Goal: Task Accomplishment & Management: Manage account settings

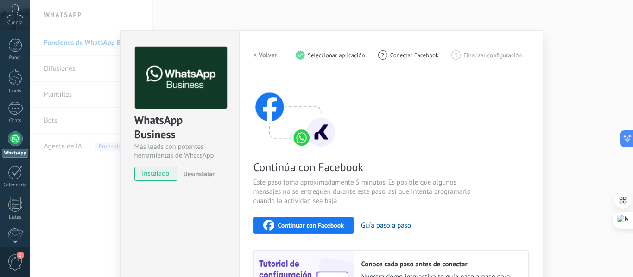
click at [292, 227] on span "Continuar con Facebook" at bounding box center [311, 225] width 66 height 6
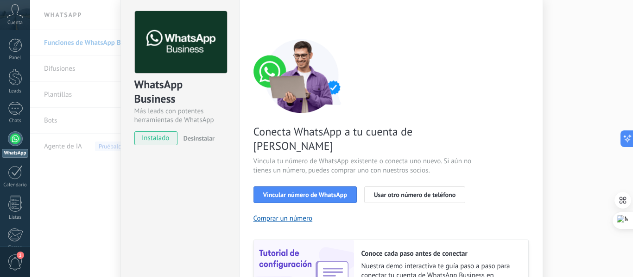
scroll to position [93, 0]
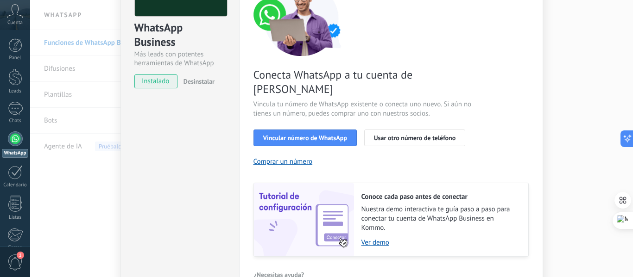
drag, startPoint x: 316, startPoint y: 120, endPoint x: 471, endPoint y: 82, distance: 159.8
click at [460, 86] on div "Conecta WhatsApp a tu cuenta de Kommo Vincula tu número de WhatsApp existente o…" at bounding box center [390, 119] width 275 height 275
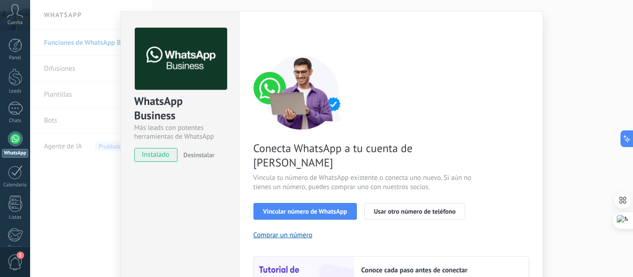
scroll to position [0, 0]
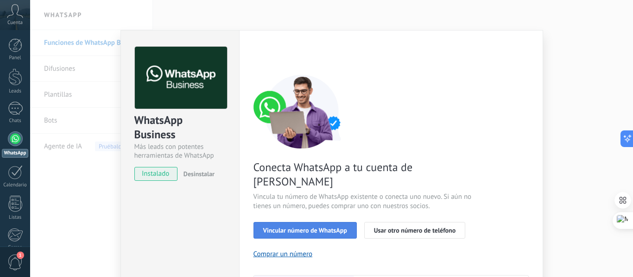
click at [317, 227] on span "Vincular número de WhatsApp" at bounding box center [305, 230] width 84 height 6
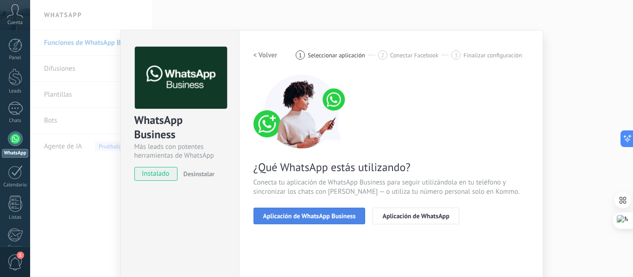
click at [303, 220] on span "Aplicación de WhatsApp Business" at bounding box center [309, 216] width 93 height 6
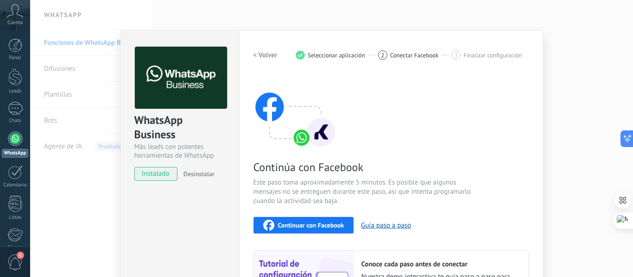
scroll to position [46, 0]
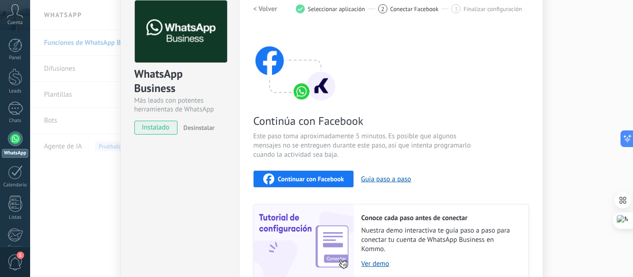
click at [306, 180] on span "Continuar con Facebook" at bounding box center [311, 179] width 66 height 6
click at [312, 178] on span "Continuar con Facebook" at bounding box center [311, 179] width 66 height 6
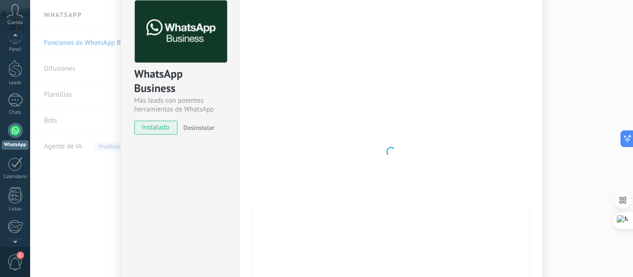
scroll to position [0, 0]
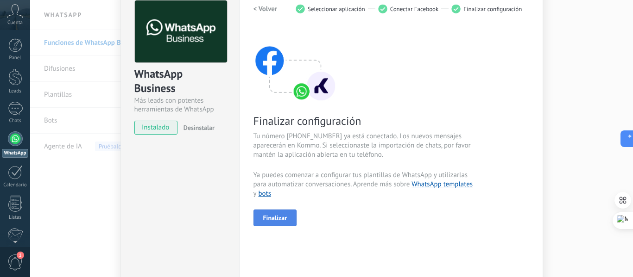
click at [288, 223] on button "Finalizar" at bounding box center [275, 218] width 44 height 17
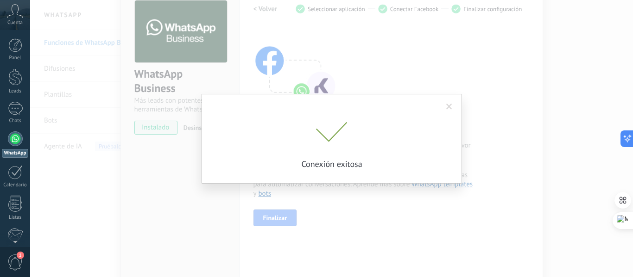
click at [451, 106] on span at bounding box center [449, 107] width 6 height 6
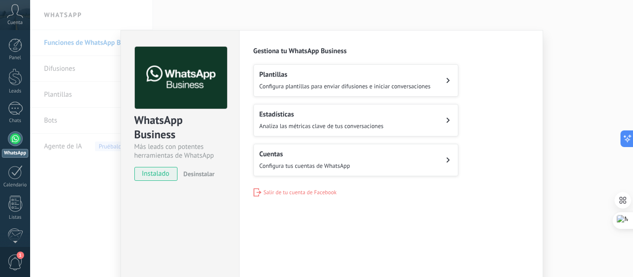
click at [416, 165] on button "Cuentas Configura tus cuentas de WhatsApp" at bounding box center [355, 160] width 205 height 32
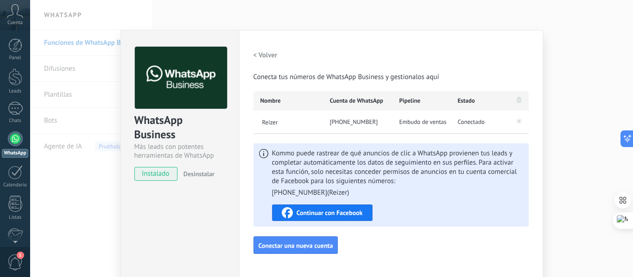
click at [344, 212] on span "Continuar con Facebook" at bounding box center [329, 213] width 66 height 6
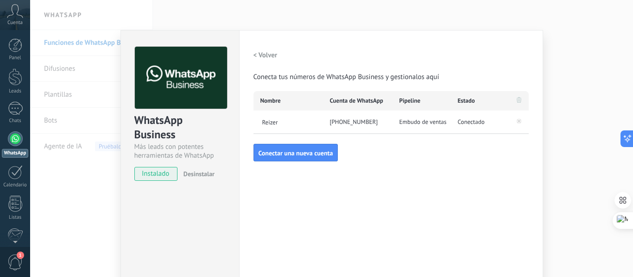
click at [583, 90] on div "WhatsApp Business Más leads con potentes herramientas de WhatsApp instalado Des…" at bounding box center [331, 138] width 602 height 277
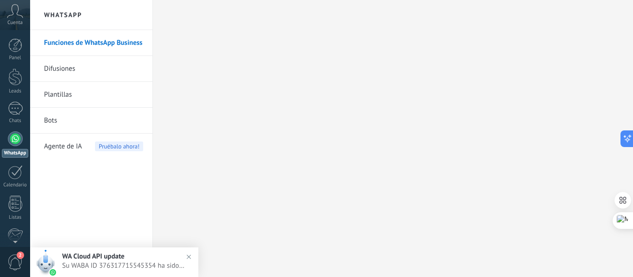
click at [66, 143] on span "Agente de IA" at bounding box center [63, 147] width 38 height 26
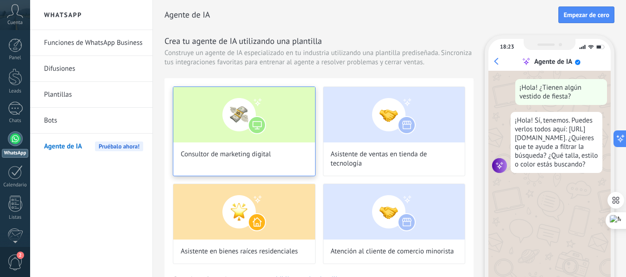
click at [243, 146] on div "Consultor de marketing digital" at bounding box center [244, 132] width 143 height 90
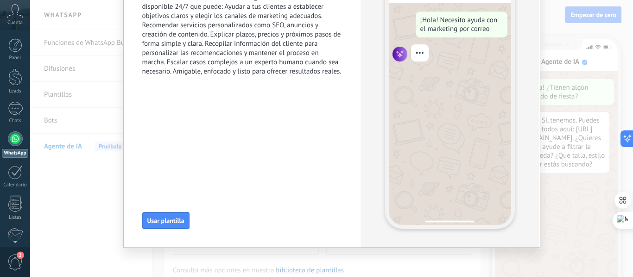
scroll to position [82, 0]
click at [171, 215] on button "Usar plantilla" at bounding box center [165, 220] width 47 height 17
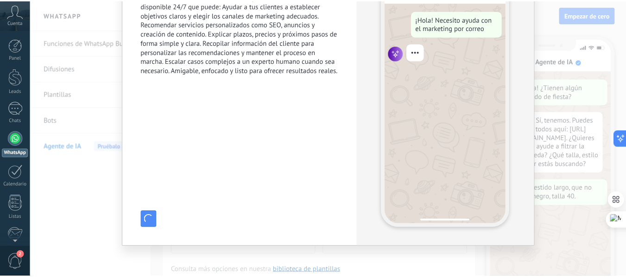
scroll to position [0, 0]
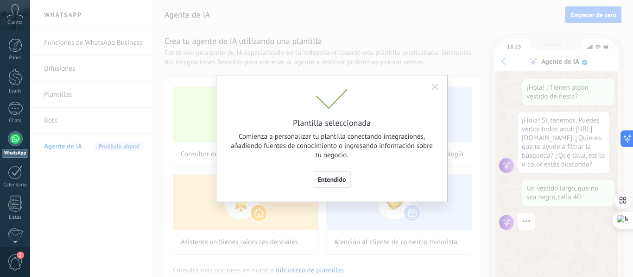
click at [341, 175] on button "Entendido" at bounding box center [332, 179] width 38 height 17
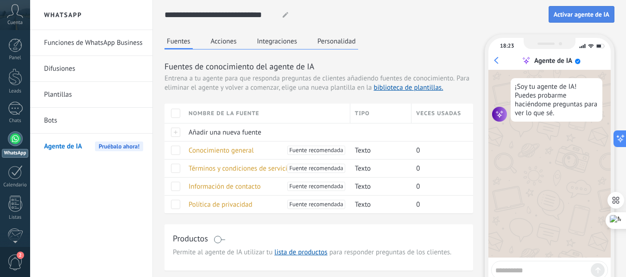
click at [574, 16] on span "Activar agente de IA" at bounding box center [581, 14] width 56 height 6
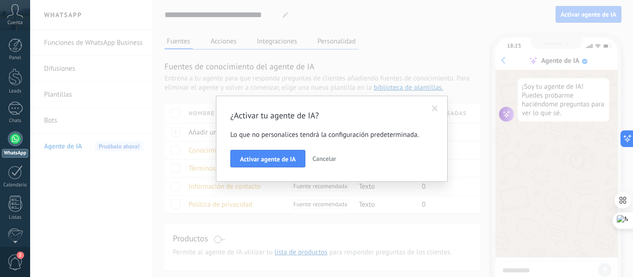
click at [435, 108] on span at bounding box center [435, 109] width 6 height 6
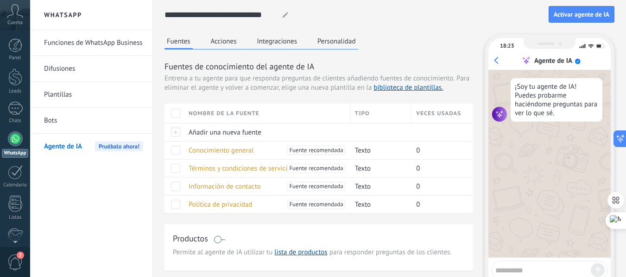
click at [287, 14] on icon at bounding box center [285, 15] width 6 height 6
click at [226, 39] on button "Acciones" at bounding box center [223, 41] width 31 height 14
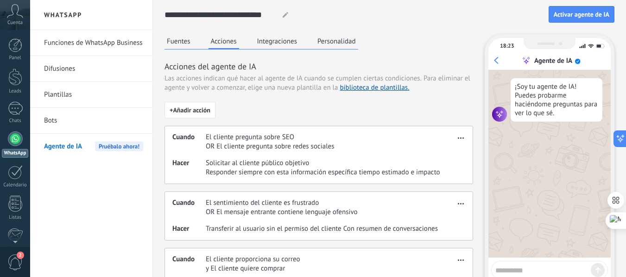
click at [285, 37] on button "Integraciones" at bounding box center [277, 41] width 45 height 14
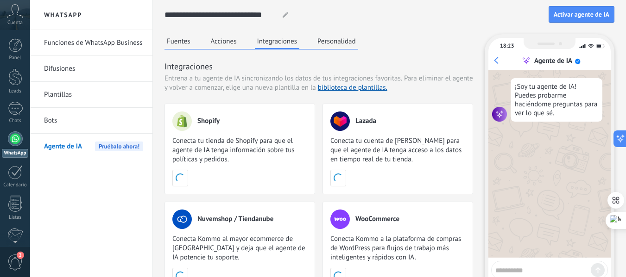
click at [336, 44] on button "Personalidad" at bounding box center [336, 41] width 43 height 14
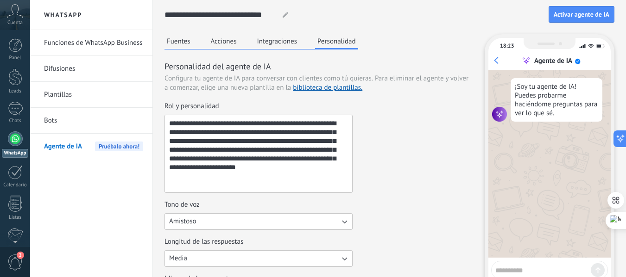
click at [176, 48] on div "Fuentes Acciones Integraciones Personalidad" at bounding box center [261, 41] width 194 height 15
click at [177, 41] on button "Fuentes" at bounding box center [178, 41] width 28 height 14
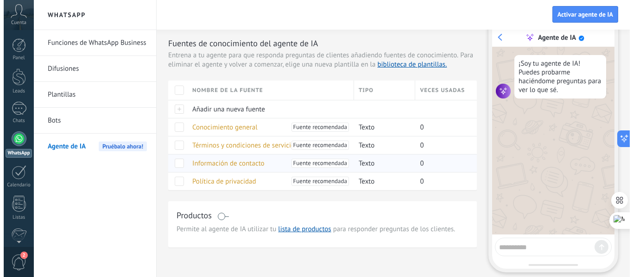
scroll to position [7, 0]
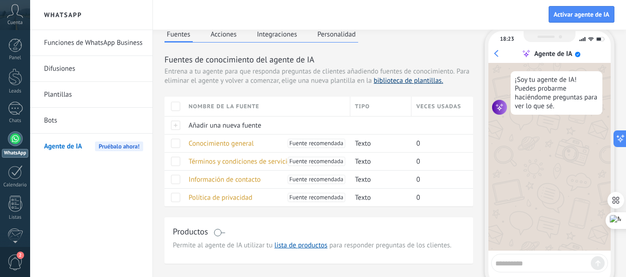
click at [385, 81] on link "biblioteca de plantillas." at bounding box center [407, 80] width 69 height 9
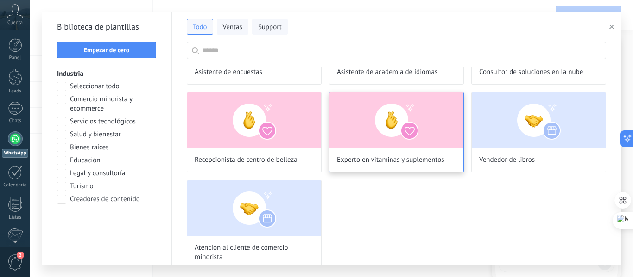
scroll to position [180, 0]
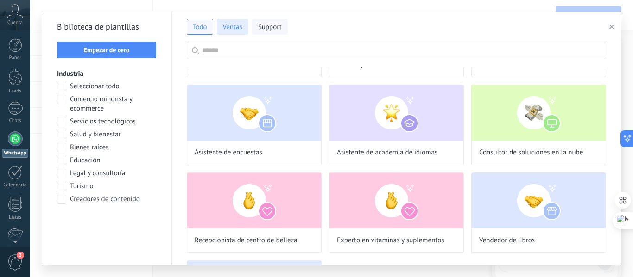
click at [232, 31] on span "Ventas" at bounding box center [232, 27] width 19 height 9
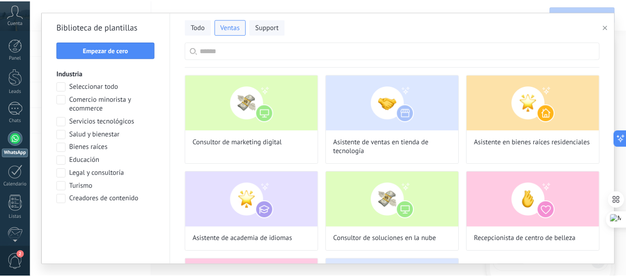
scroll to position [82, 0]
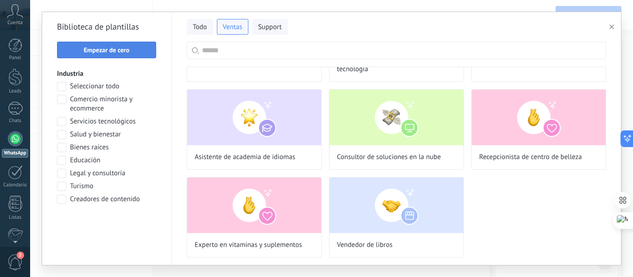
click at [127, 54] on button "Empezar de cero" at bounding box center [106, 50] width 99 height 17
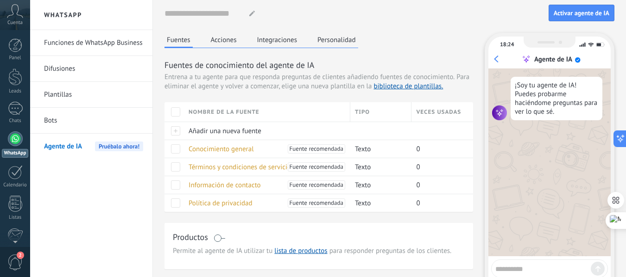
scroll to position [0, 0]
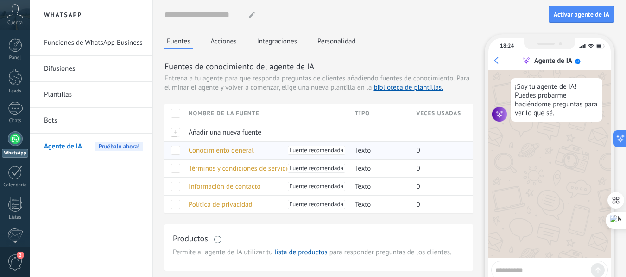
click at [218, 148] on span "Conocimiento general" at bounding box center [220, 150] width 65 height 9
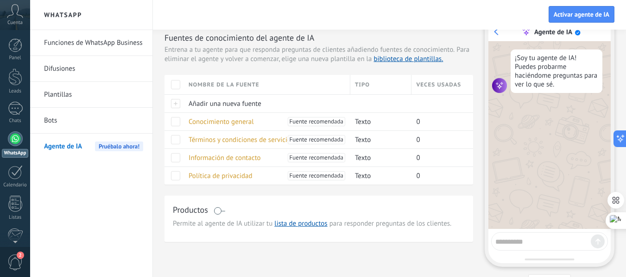
scroll to position [7, 0]
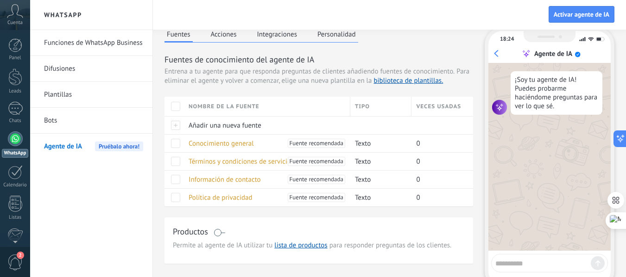
click at [527, 258] on textarea at bounding box center [542, 263] width 95 height 12
type textarea "**********"
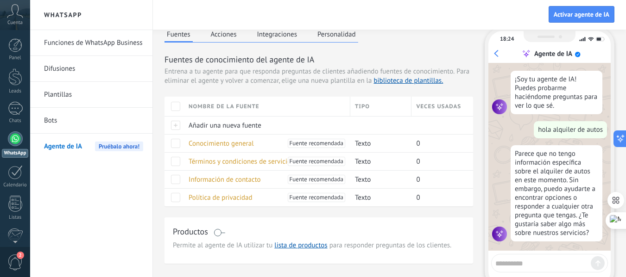
scroll to position [0, 0]
click at [213, 142] on span "Conocimiento general" at bounding box center [220, 143] width 65 height 9
click at [308, 141] on span "Fuente recomendada" at bounding box center [316, 143] width 54 height 9
click at [331, 147] on span "Fuente recomendada" at bounding box center [316, 143] width 54 height 9
click at [325, 142] on span "Fuente recomendada" at bounding box center [316, 143] width 54 height 9
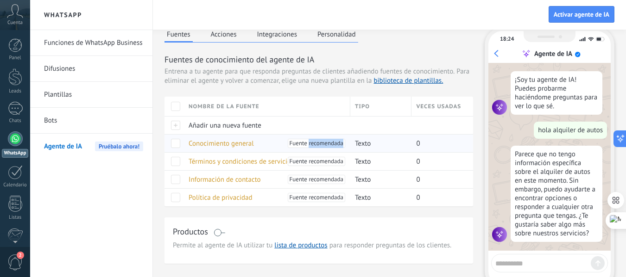
click at [325, 142] on span "Fuente recomendada" at bounding box center [316, 143] width 54 height 9
click at [152, 102] on li "Plantillas" at bounding box center [91, 95] width 122 height 26
click at [217, 32] on button "Acciones" at bounding box center [223, 34] width 31 height 14
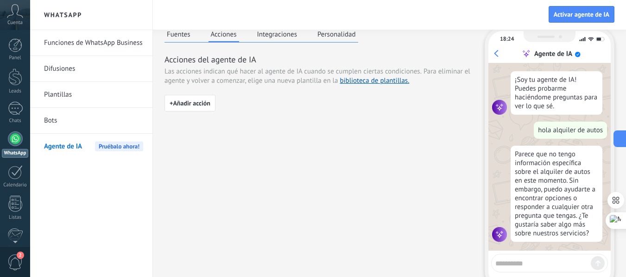
click at [183, 37] on button "Fuentes" at bounding box center [178, 34] width 28 height 14
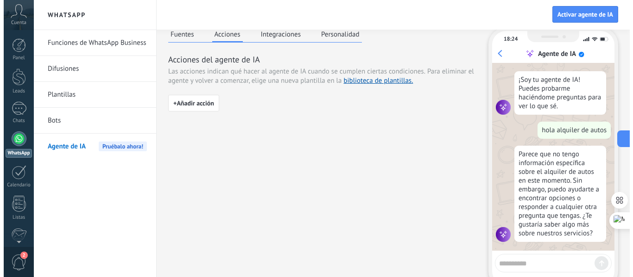
scroll to position [3, 0]
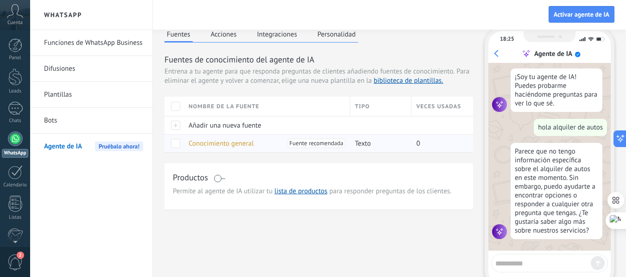
click at [212, 139] on span "Conocimiento general" at bounding box center [220, 143] width 65 height 9
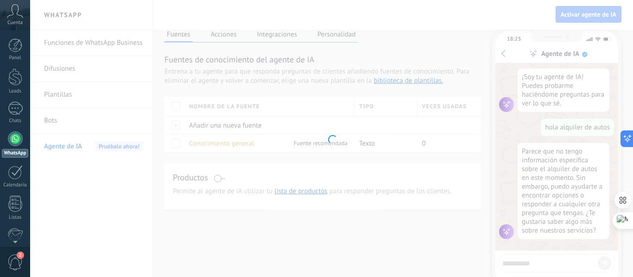
type input "**********"
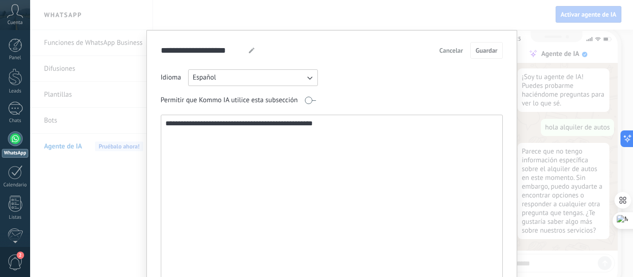
click at [343, 121] on textarea "**********" at bounding box center [330, 214] width 339 height 199
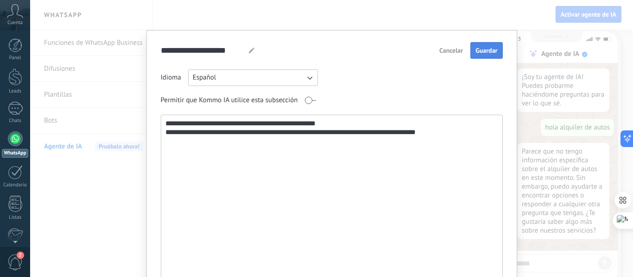
type textarea "**********"
click at [475, 50] on span "Guardar" at bounding box center [486, 50] width 22 height 6
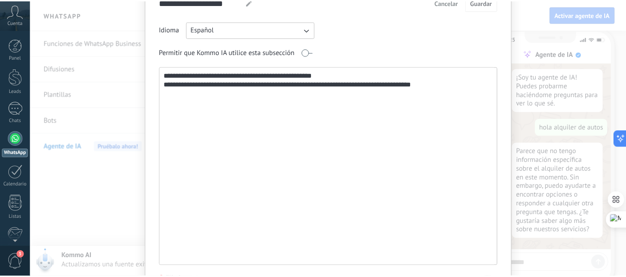
scroll to position [0, 0]
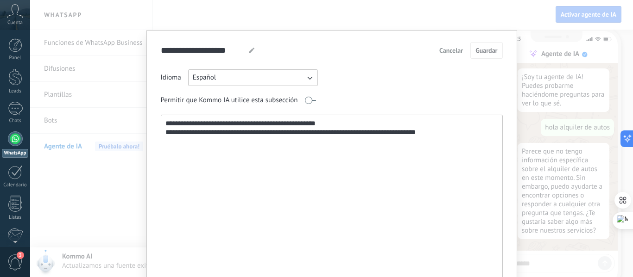
click at [522, 91] on div "**********" at bounding box center [331, 138] width 602 height 277
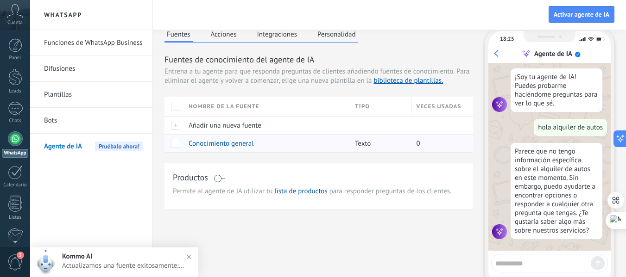
click at [225, 141] on span "Conocimiento general" at bounding box center [220, 143] width 65 height 9
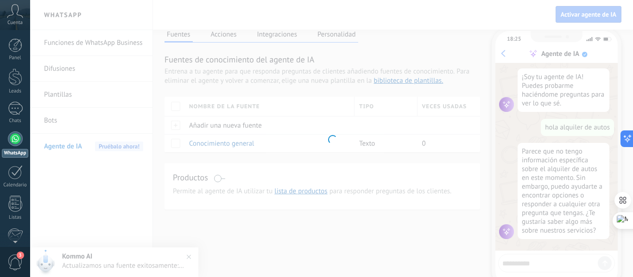
type input "**********"
type textarea "**********"
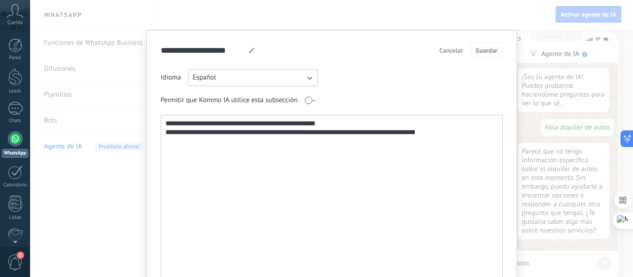
click at [512, 81] on div "**********" at bounding box center [331, 189] width 370 height 318
click at [532, 85] on div "**********" at bounding box center [331, 138] width 602 height 277
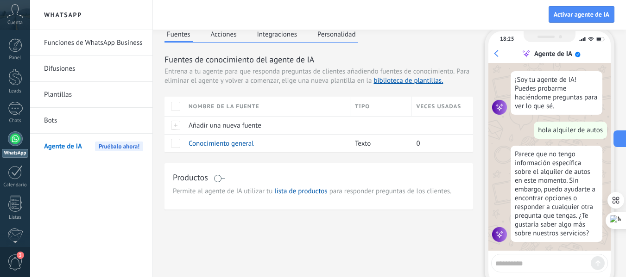
scroll to position [3, 0]
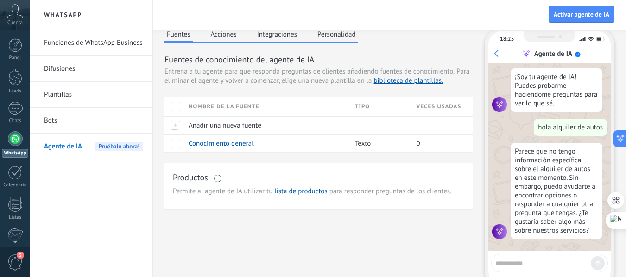
click at [521, 264] on textarea at bounding box center [542, 263] width 95 height 12
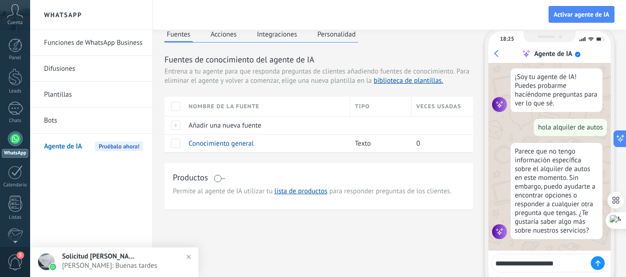
type textarea "**********"
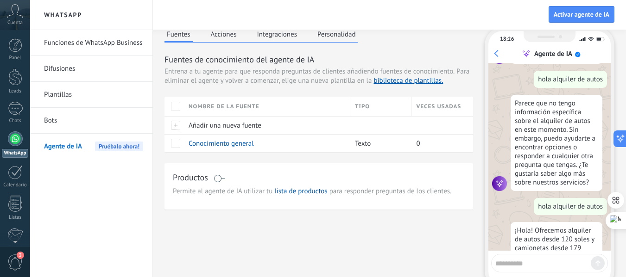
scroll to position [121, 0]
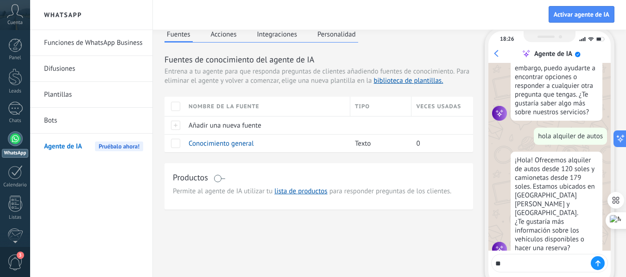
type textarea "*"
type textarea "**********"
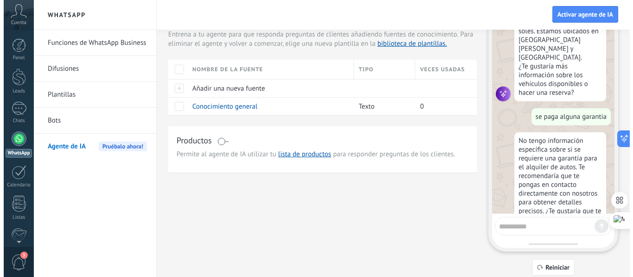
scroll to position [249, 0]
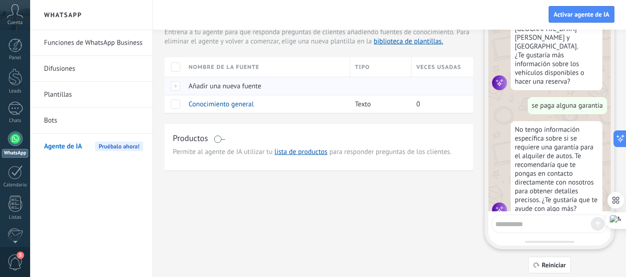
click at [173, 87] on div at bounding box center [173, 86] width 19 height 18
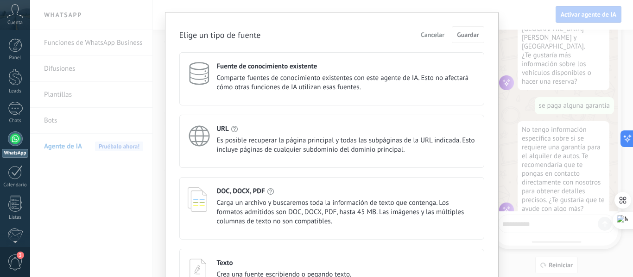
scroll to position [0, 0]
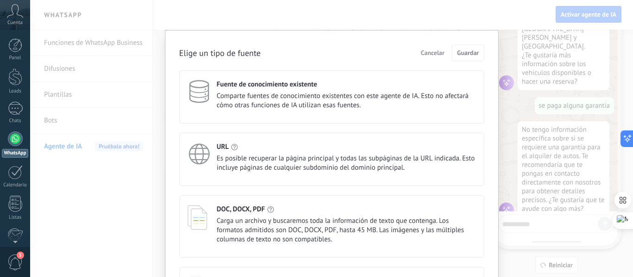
click at [327, 104] on span "Comparte fuentes de conocimiento existentes con este agente de IA. Esto no afec…" at bounding box center [346, 101] width 259 height 19
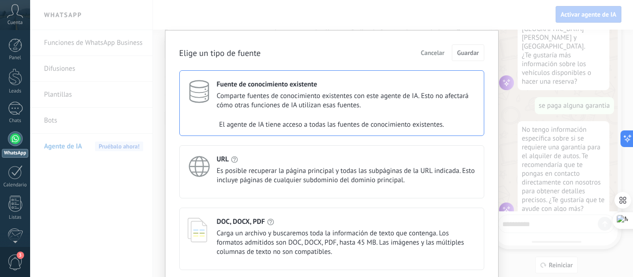
click at [399, 113] on div "Fuente de conocimiento existente Comparte fuentes de conocimiento existentes co…" at bounding box center [331, 103] width 305 height 66
click at [255, 107] on span "Comparte fuentes de conocimiento existentes con este agente de IA. Esto no afec…" at bounding box center [346, 101] width 259 height 19
click at [208, 96] on icon at bounding box center [199, 91] width 23 height 23
click at [344, 117] on div "El agente de IA tiene acceso a todas las fuentes de conocimiento existentes." at bounding box center [332, 125] width 304 height 19
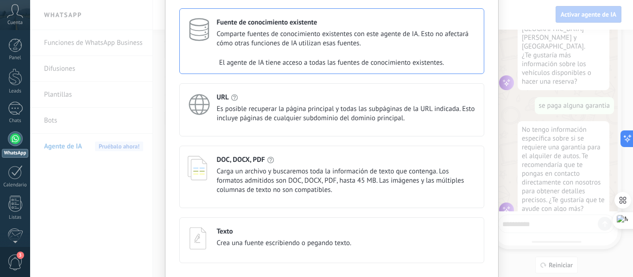
scroll to position [46, 0]
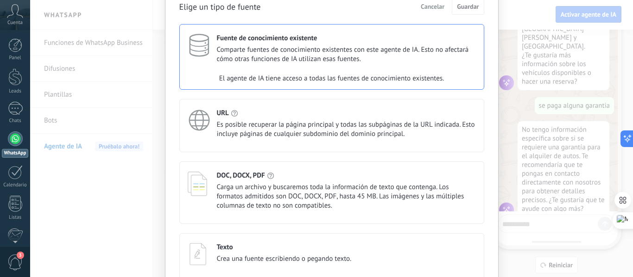
click at [235, 249] on div "Texto" at bounding box center [284, 247] width 135 height 9
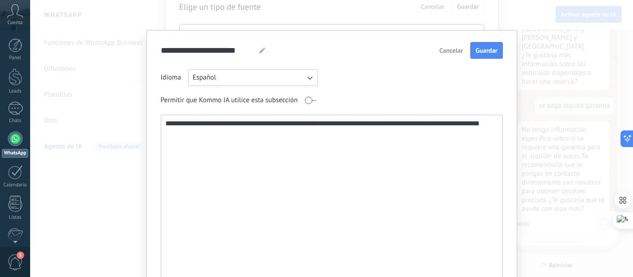
type textarea "**********"
click at [259, 48] on icon at bounding box center [262, 51] width 6 height 6
click at [236, 50] on input "**********" at bounding box center [206, 50] width 91 height 16
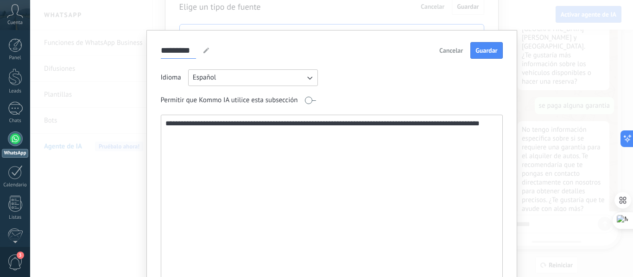
type input "*********"
click at [497, 56] on button "Guardar" at bounding box center [486, 50] width 32 height 17
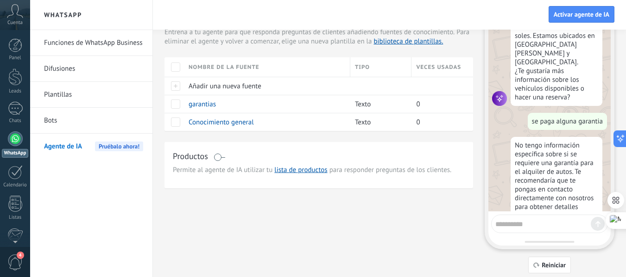
scroll to position [249, 0]
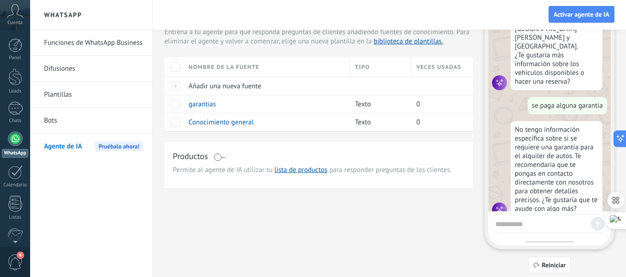
click at [523, 228] on textarea at bounding box center [542, 223] width 95 height 12
type textarea "**********"
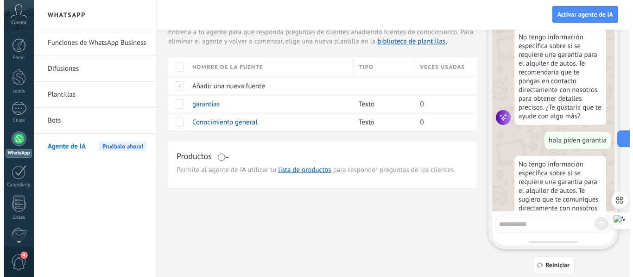
scroll to position [376, 0]
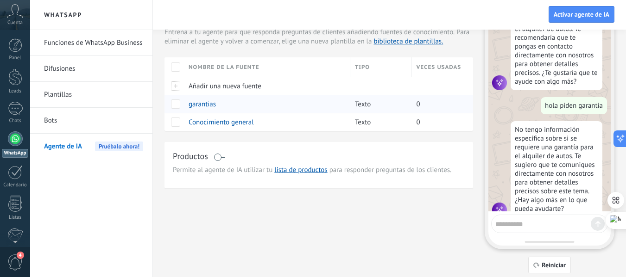
click at [200, 102] on span "garantias" at bounding box center [201, 104] width 27 height 9
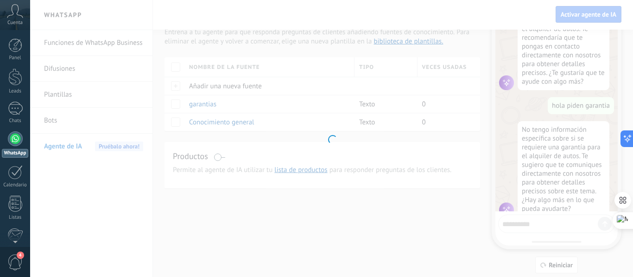
type input "*********"
type textarea "**********"
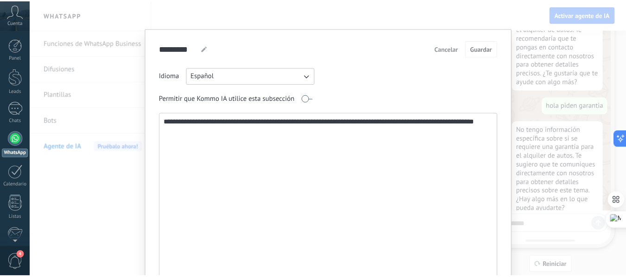
scroll to position [0, 0]
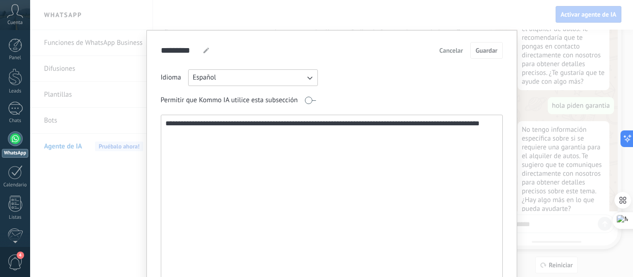
click at [521, 69] on div "**********" at bounding box center [331, 138] width 602 height 277
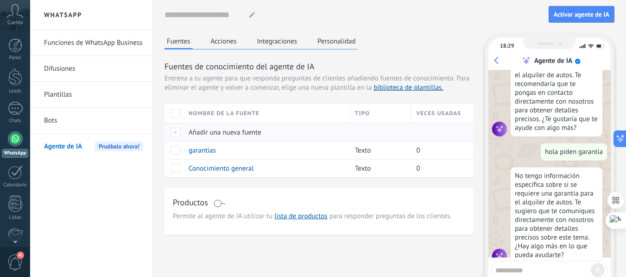
click at [223, 132] on span "Añadir una nueva fuente" at bounding box center [224, 132] width 73 height 9
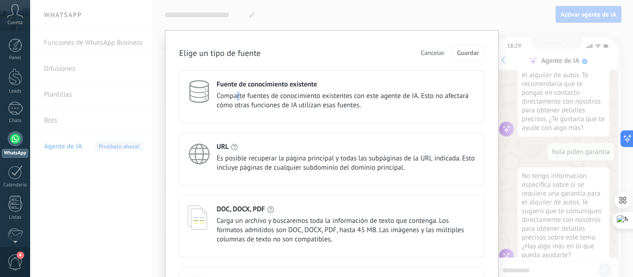
click at [236, 99] on span "Comparte fuentes de conocimiento existentes con este agente de IA. Esto no afec…" at bounding box center [346, 101] width 259 height 19
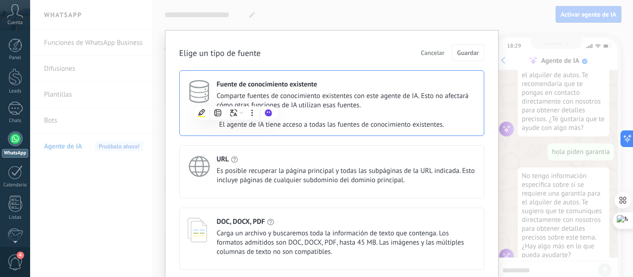
click at [391, 102] on span "Comparte fuentes de conocimiento existentes con este agente de IA. Esto no afec…" at bounding box center [346, 101] width 259 height 19
click at [355, 106] on span "Comparte fuentes de conocimiento existentes con este agente de IA. Esto no afec…" at bounding box center [346, 101] width 259 height 19
click at [255, 101] on span "Comparte fuentes de conocimiento existentes con este agente de IA. Esto no afec…" at bounding box center [346, 101] width 259 height 19
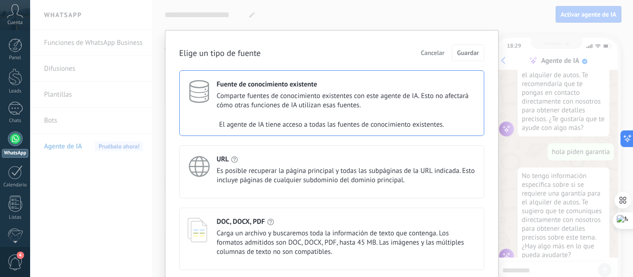
click at [301, 144] on div "Fuente de conocimiento existente Comparte fuentes de conocimiento existentes co…" at bounding box center [331, 197] width 305 height 255
click at [296, 158] on div "URL" at bounding box center [346, 159] width 259 height 9
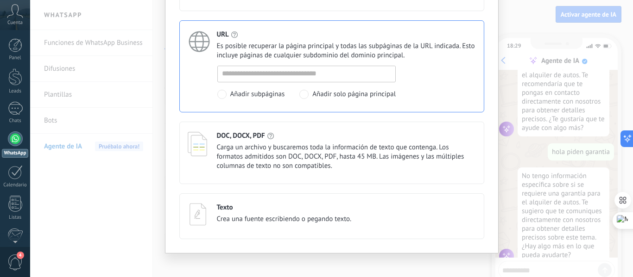
scroll to position [119, 0]
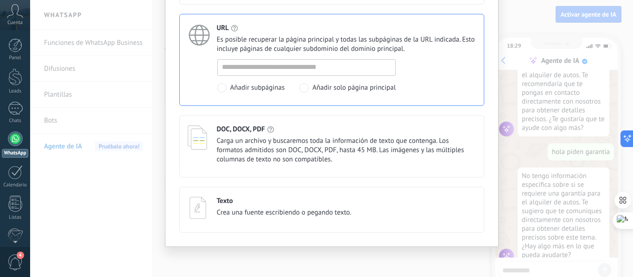
click at [301, 151] on span "Carga un archivo y buscaremos toda la información de texto que contenga. Los fo…" at bounding box center [346, 151] width 259 height 28
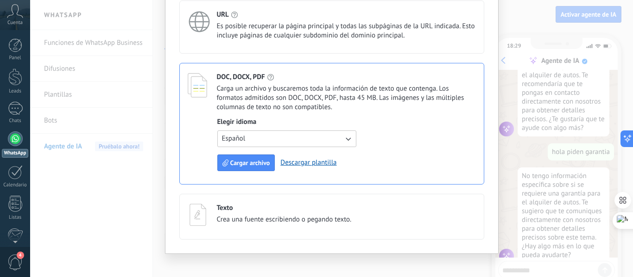
scroll to position [139, 0]
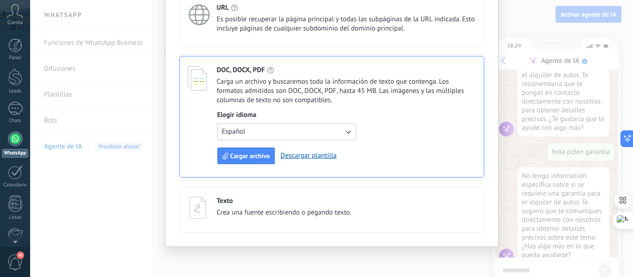
click at [302, 219] on div "Texto Crea una fuente escribiendo o pegando texto." at bounding box center [284, 208] width 135 height 23
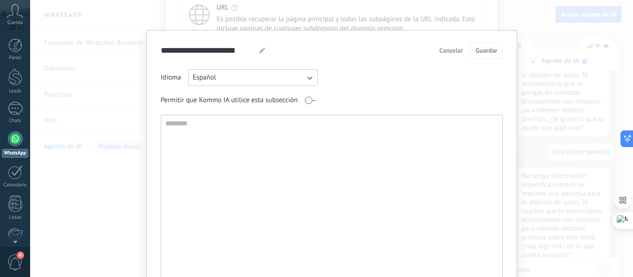
click at [515, 63] on div "**********" at bounding box center [331, 138] width 602 height 277
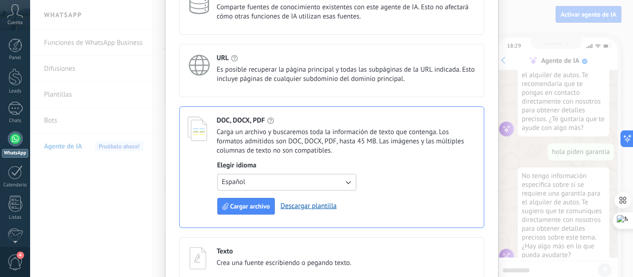
scroll to position [0, 0]
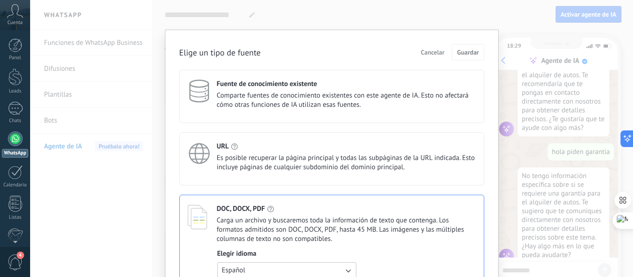
click at [512, 84] on div "Elige un tipo de fuente Cancelar Guardar Fuente de conocimiento existente Compa…" at bounding box center [331, 138] width 602 height 277
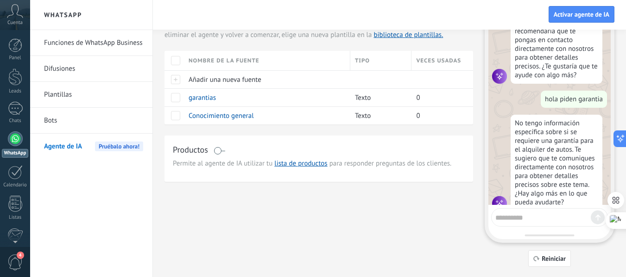
scroll to position [53, 0]
click at [537, 217] on textarea at bounding box center [542, 216] width 95 height 12
click at [541, 258] on span "Reiniciar" at bounding box center [553, 258] width 24 height 6
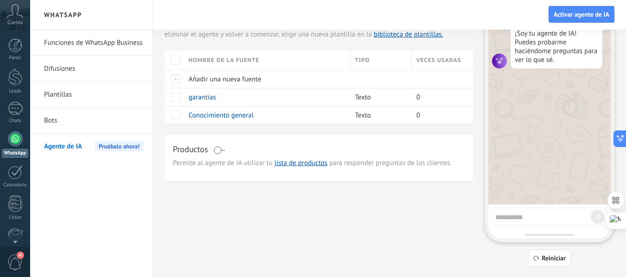
click at [522, 214] on textarea at bounding box center [542, 216] width 95 height 12
type textarea "**********"
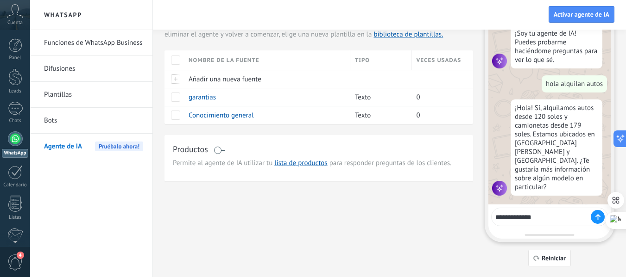
type textarea "**********"
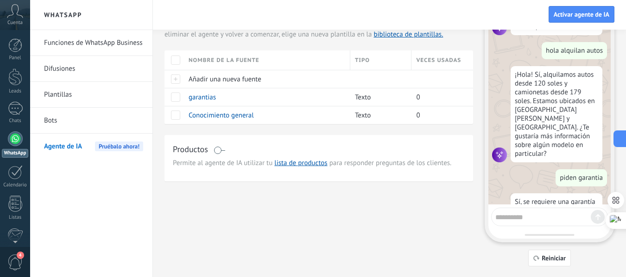
scroll to position [86, 0]
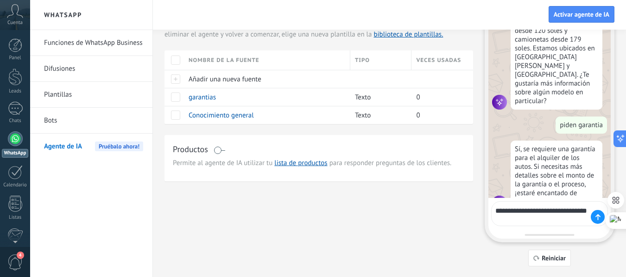
type textarea "**********"
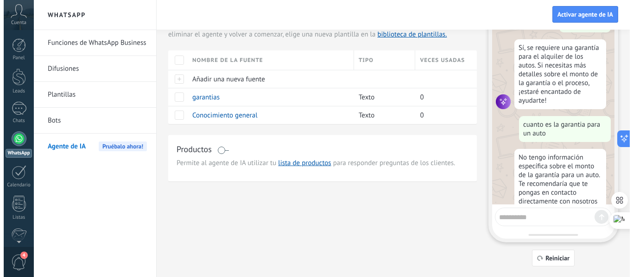
scroll to position [222, 0]
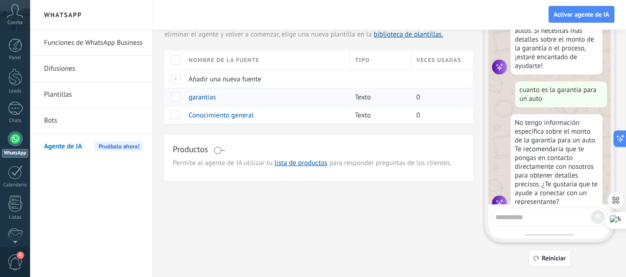
click at [195, 97] on span "garantias" at bounding box center [201, 97] width 27 height 9
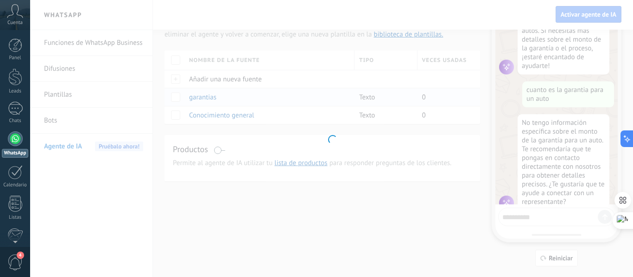
type input "*********"
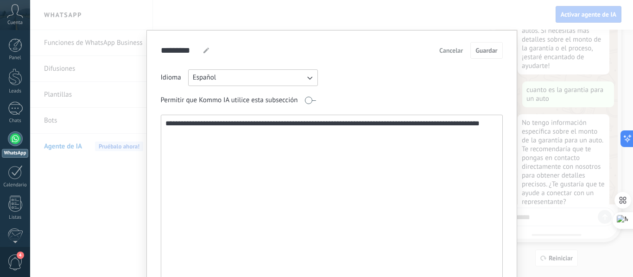
click at [194, 120] on textarea "**********" at bounding box center [330, 214] width 339 height 199
drag, startPoint x: 345, startPoint y: 125, endPoint x: 375, endPoint y: 123, distance: 29.7
click at [375, 123] on textarea "**********" at bounding box center [330, 214] width 339 height 199
click at [384, 121] on textarea "**********" at bounding box center [330, 214] width 339 height 199
type textarea "**********"
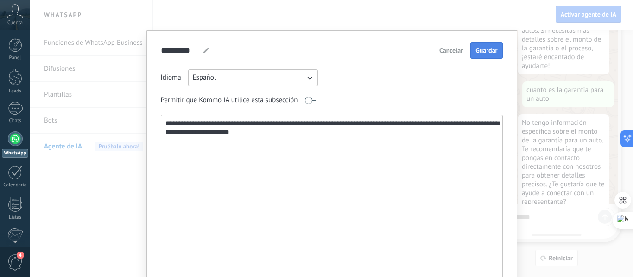
click at [492, 54] on span "Guardar" at bounding box center [486, 50] width 22 height 6
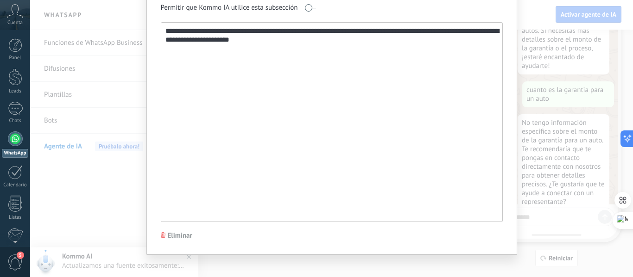
click at [546, 173] on div "**********" at bounding box center [331, 138] width 602 height 277
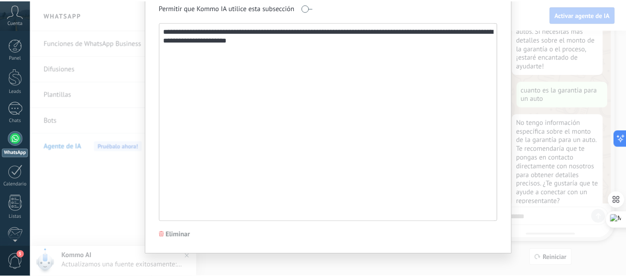
scroll to position [0, 0]
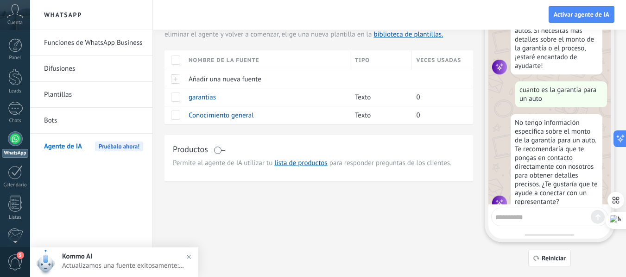
click at [555, 246] on div "18:31 Agente de IA ¡Soy tu agente de IA! Puedes probarme haciéndome preguntas p…" at bounding box center [549, 124] width 130 height 286
click at [547, 259] on span "Reiniciar" at bounding box center [553, 258] width 24 height 6
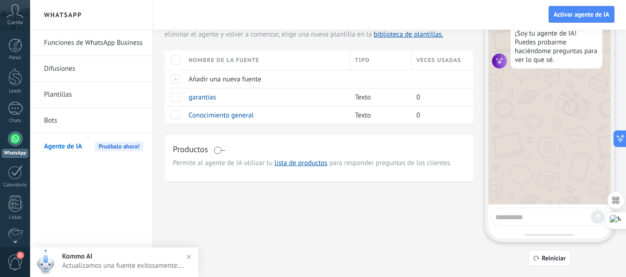
click at [529, 222] on div at bounding box center [549, 217] width 117 height 19
click at [527, 216] on textarea at bounding box center [542, 216] width 95 height 12
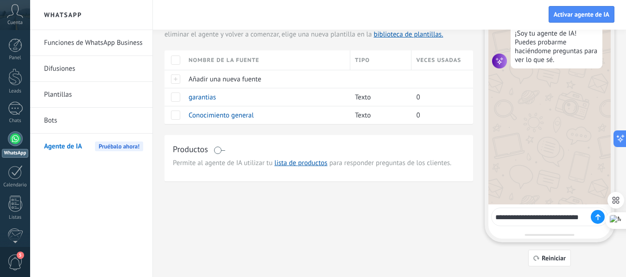
type textarea "**********"
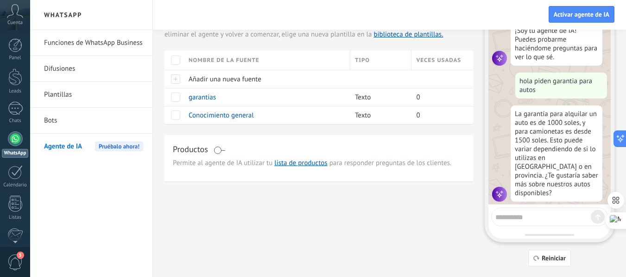
scroll to position [7, 0]
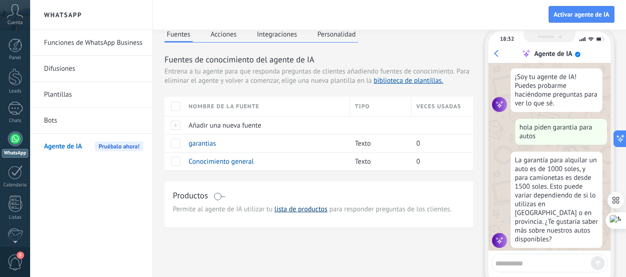
click at [291, 211] on link "lista de productos" at bounding box center [300, 209] width 53 height 9
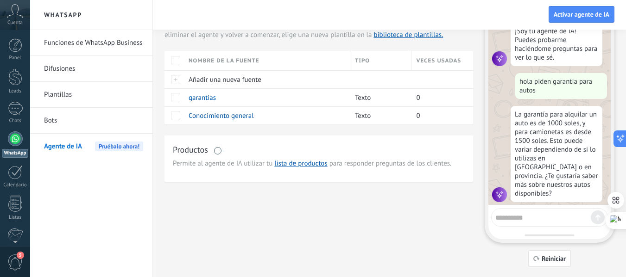
scroll to position [53, 0]
click at [551, 223] on div at bounding box center [549, 217] width 117 height 19
drag, startPoint x: 547, startPoint y: 223, endPoint x: 535, endPoint y: 220, distance: 12.5
click at [544, 221] on div at bounding box center [549, 217] width 117 height 19
click at [534, 220] on textarea at bounding box center [542, 216] width 95 height 12
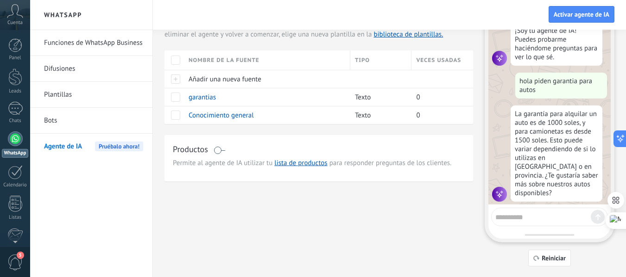
click at [534, 219] on textarea at bounding box center [542, 216] width 95 height 12
type textarea "**********"
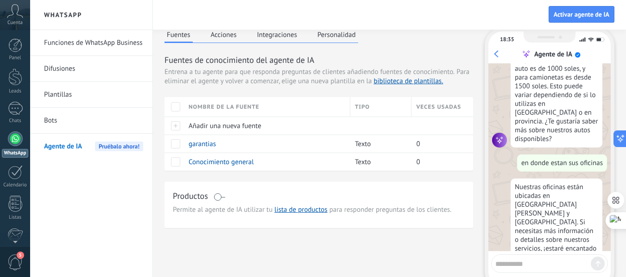
scroll to position [0, 0]
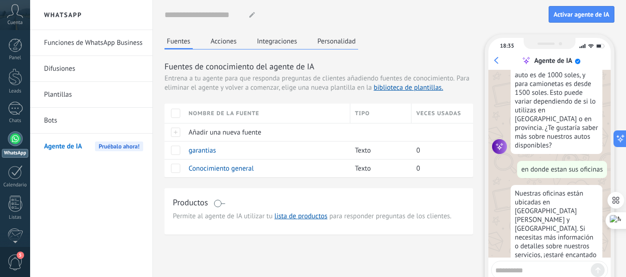
click at [114, 40] on link "Funciones de WhatsApp Business" at bounding box center [93, 43] width 99 height 26
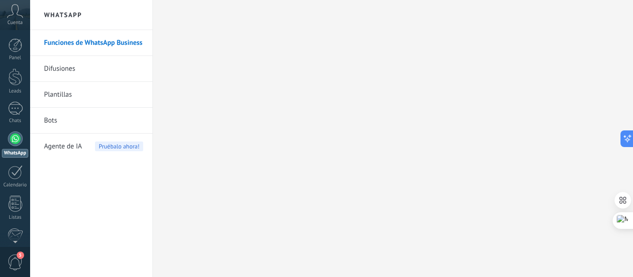
click at [53, 148] on span "Agente de IA" at bounding box center [63, 147] width 38 height 26
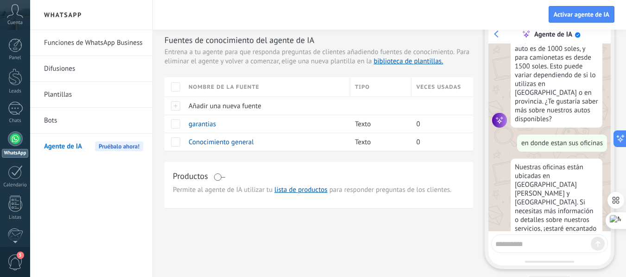
scroll to position [53, 0]
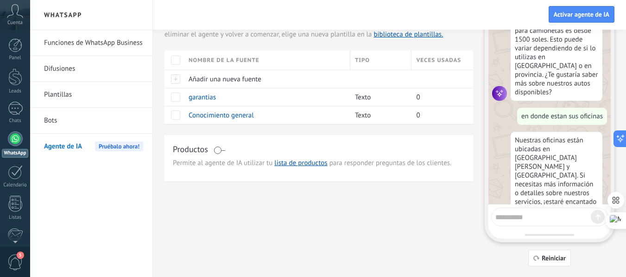
click at [521, 217] on textarea at bounding box center [542, 216] width 95 height 12
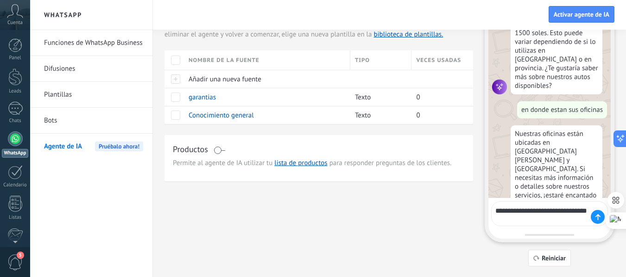
type textarea "**********"
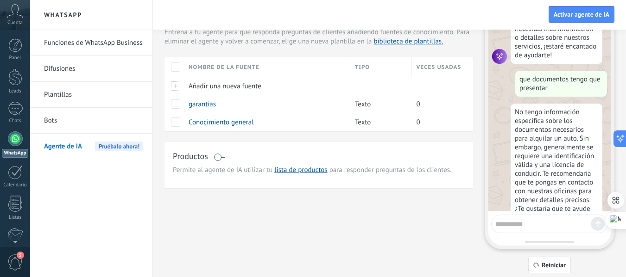
scroll to position [0, 0]
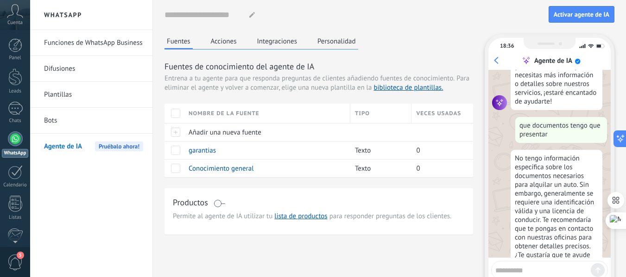
click at [219, 44] on button "Acciones" at bounding box center [223, 41] width 31 height 14
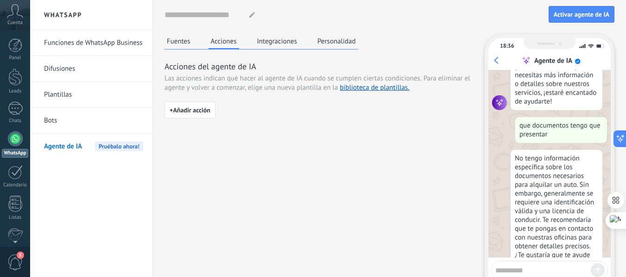
click at [184, 45] on button "Fuentes" at bounding box center [178, 41] width 28 height 14
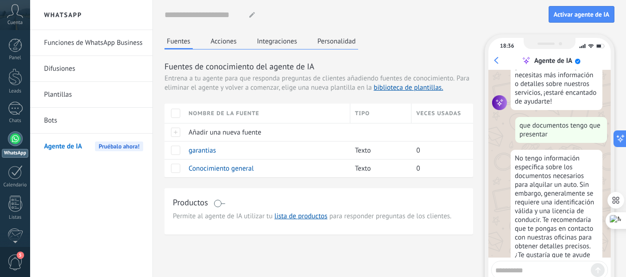
click at [230, 46] on button "Acciones" at bounding box center [223, 41] width 31 height 14
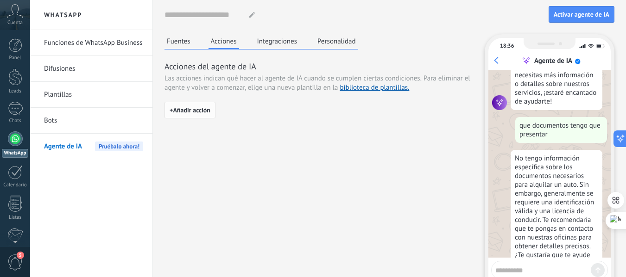
click at [209, 113] on span "+ Añadir acción" at bounding box center [189, 110] width 41 height 6
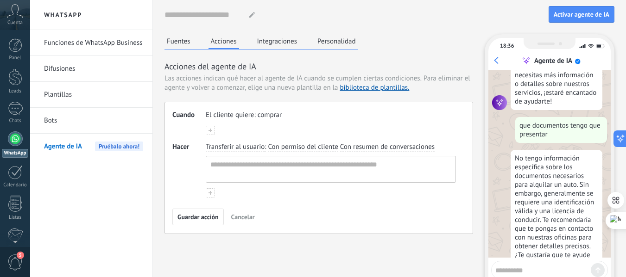
click at [277, 44] on button "Integraciones" at bounding box center [277, 41] width 45 height 14
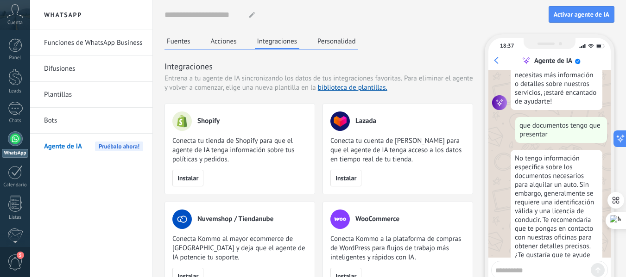
click at [326, 48] on button "Personalidad" at bounding box center [336, 41] width 43 height 14
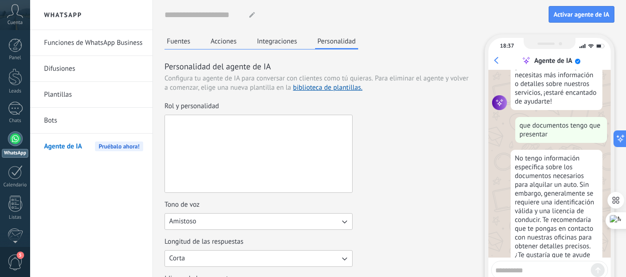
click at [275, 130] on textarea "Rol y personalidad" at bounding box center [257, 153] width 185 height 77
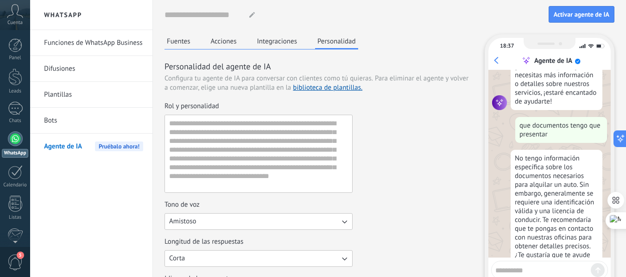
click at [393, 103] on div "Rol y personalidad" at bounding box center [318, 147] width 308 height 91
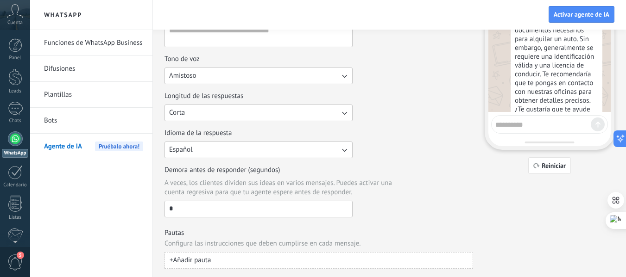
scroll to position [148, 0]
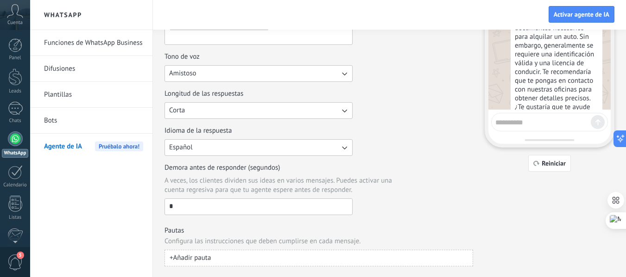
drag, startPoint x: 176, startPoint y: 209, endPoint x: 160, endPoint y: 207, distance: 15.4
click at [160, 207] on div "Nombre del agente... Activar agente de IA Fuentes Acciones Integraciones Person…" at bounding box center [389, 65] width 473 height 426
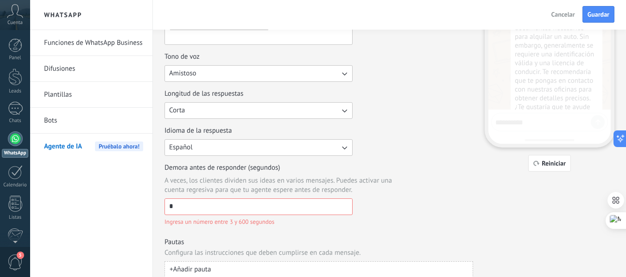
click at [389, 200] on div "Demora antes de responder (segundos) A veces, los clientes dividen sus ideas en…" at bounding box center [318, 194] width 308 height 63
drag, startPoint x: 239, startPoint y: 202, endPoint x: 120, endPoint y: 202, distance: 119.0
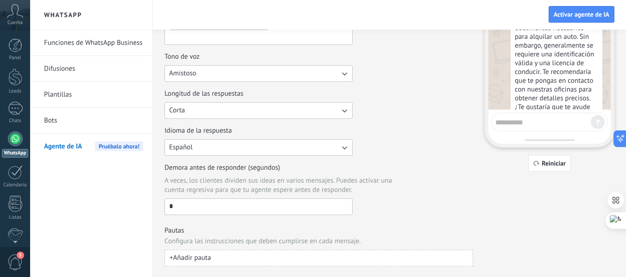
type input "*"
click at [417, 180] on div "Demora antes de responder (segundos) A veces, los clientes dividen sus ideas en…" at bounding box center [318, 189] width 308 height 52
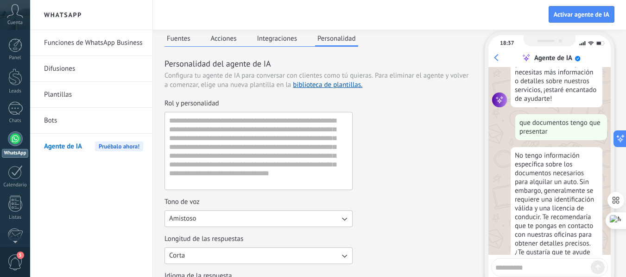
scroll to position [0, 0]
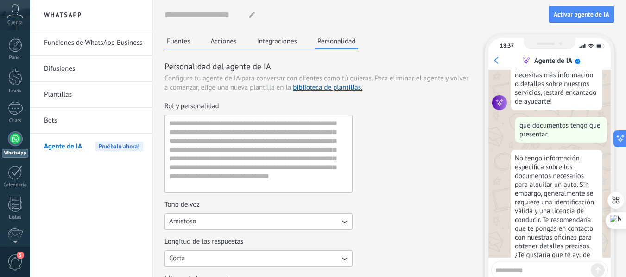
click at [274, 42] on button "Integraciones" at bounding box center [277, 41] width 45 height 14
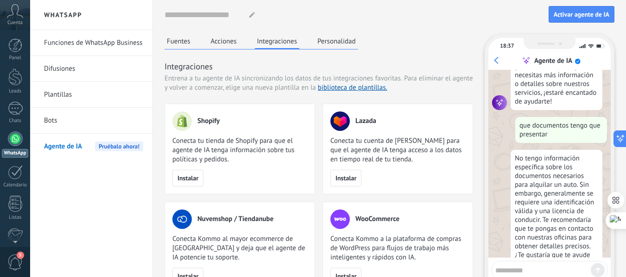
click at [234, 42] on button "Acciones" at bounding box center [223, 41] width 31 height 14
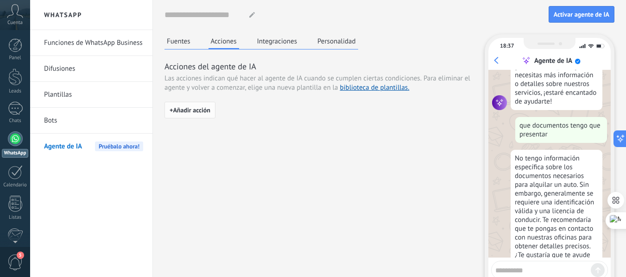
click at [192, 106] on button "+ Añadir acción" at bounding box center [189, 110] width 51 height 17
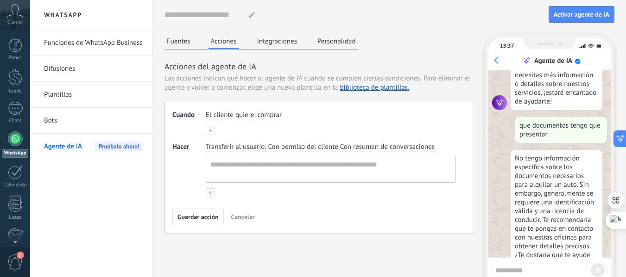
click at [169, 41] on button "Fuentes" at bounding box center [178, 41] width 28 height 14
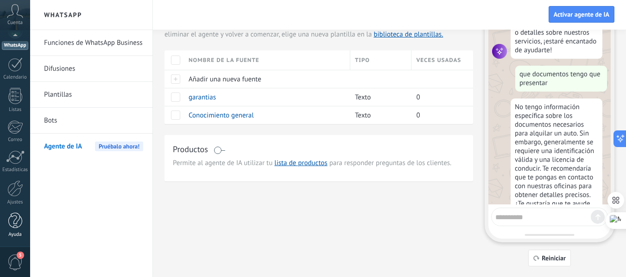
scroll to position [266, 0]
click at [19, 186] on div at bounding box center [15, 189] width 16 height 16
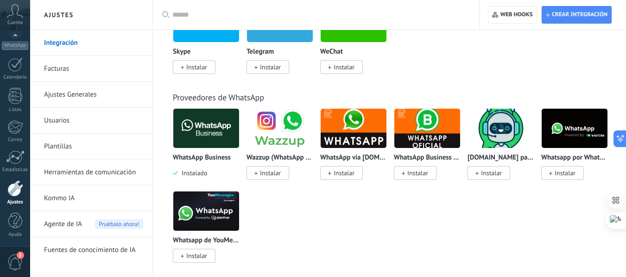
scroll to position [324, 0]
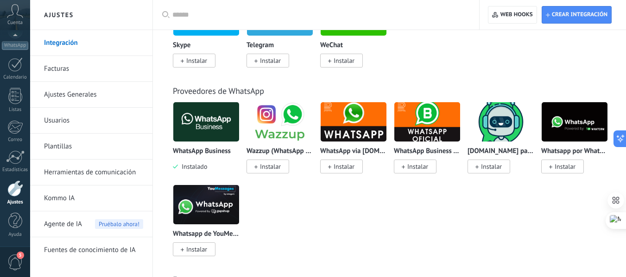
click at [69, 68] on link "Facturas" at bounding box center [93, 69] width 99 height 26
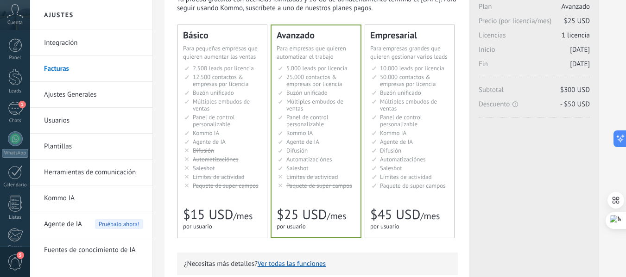
scroll to position [38, 0]
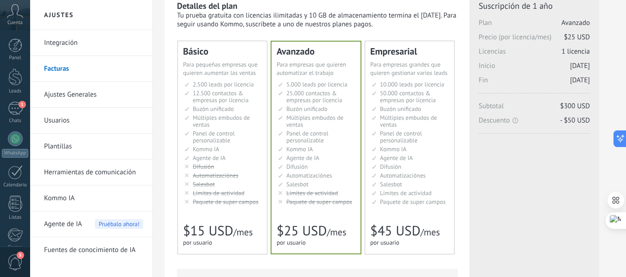
click at [225, 158] on span "Agente de IA" at bounding box center [209, 158] width 33 height 8
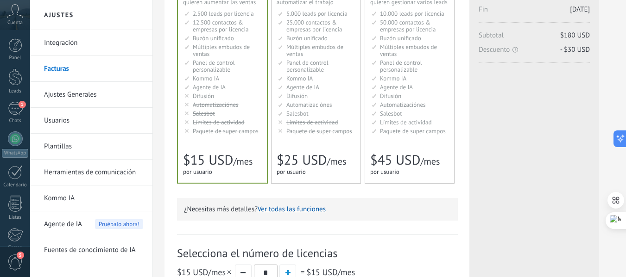
scroll to position [93, 0]
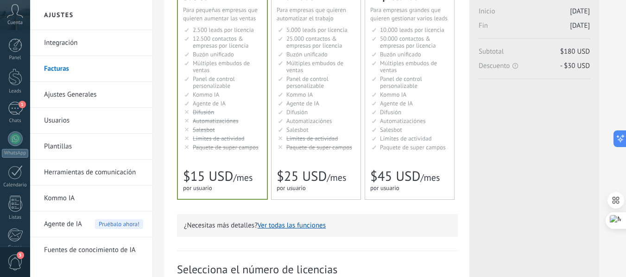
click at [73, 188] on link "Kommo IA" at bounding box center [93, 199] width 99 height 26
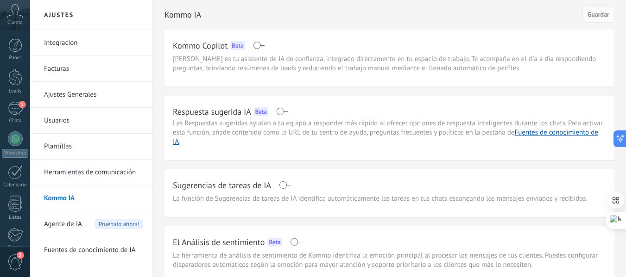
scroll to position [45, 0]
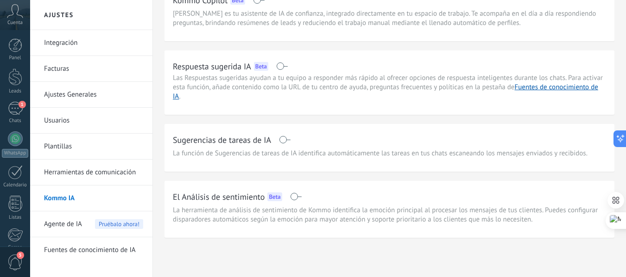
click at [291, 138] on div "Sugerencias de tareas de IA" at bounding box center [389, 139] width 433 height 15
click at [287, 144] on div "Sugerencias de tareas de IA" at bounding box center [389, 139] width 433 height 15
click at [286, 141] on span at bounding box center [285, 139] width 12 height 7
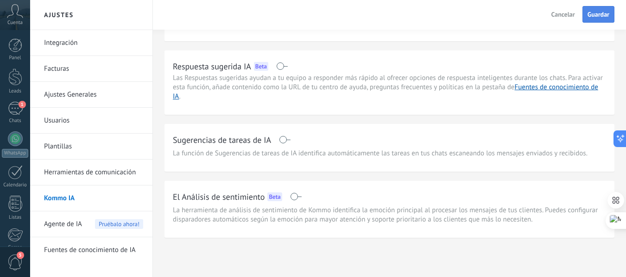
click at [605, 15] on span "Guardar" at bounding box center [598, 14] width 22 height 6
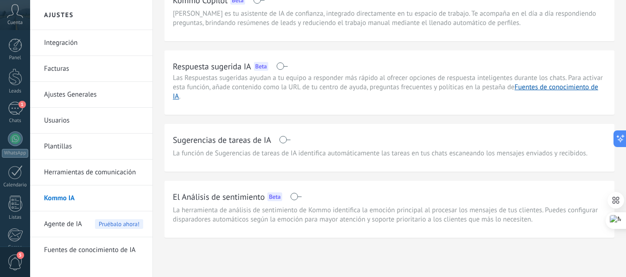
click at [78, 227] on span "Agente de IA" at bounding box center [63, 225] width 38 height 26
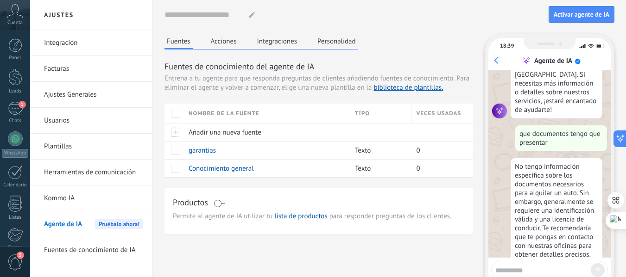
scroll to position [266, 0]
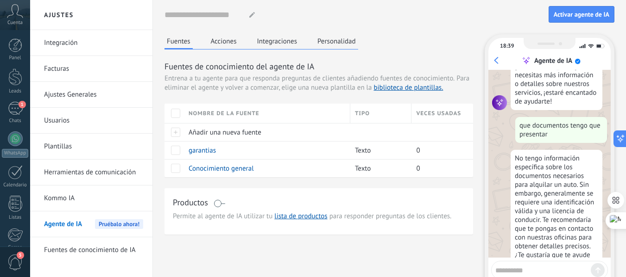
click at [100, 253] on link "Fuentes de conocimiento de IA" at bounding box center [93, 251] width 99 height 26
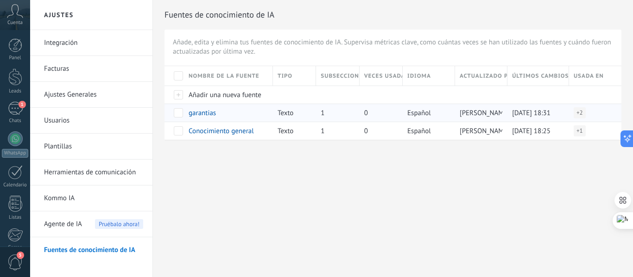
click at [179, 111] on span at bounding box center [178, 112] width 9 height 9
click at [577, 112] on span "+ 2" at bounding box center [579, 112] width 6 height 9
click at [528, 123] on span "Agente de IA" at bounding box center [535, 123] width 33 height 9
click at [439, 157] on div "Fuentes de conocimiento de IA Añade, edita y elimina tus fuentes de conocimient…" at bounding box center [393, 85] width 480 height 170
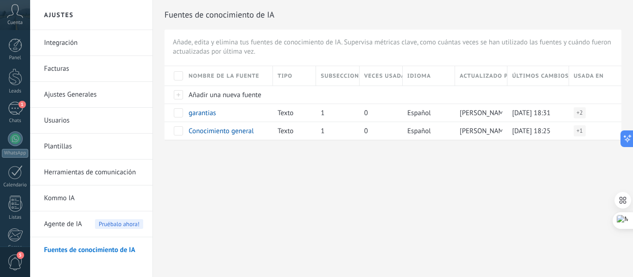
click at [53, 221] on span "Agente de IA" at bounding box center [63, 225] width 38 height 26
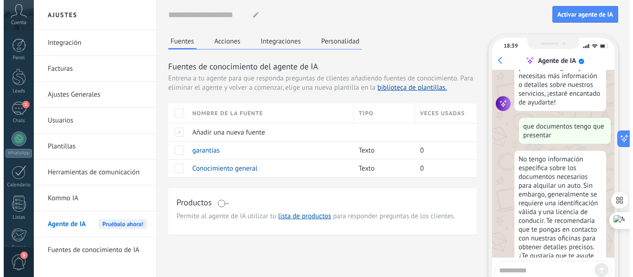
scroll to position [266, 0]
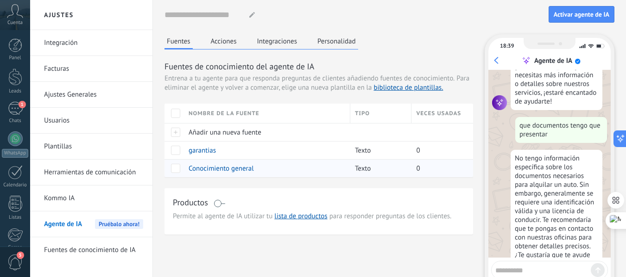
click at [201, 169] on span "Conocimiento general" at bounding box center [220, 168] width 65 height 9
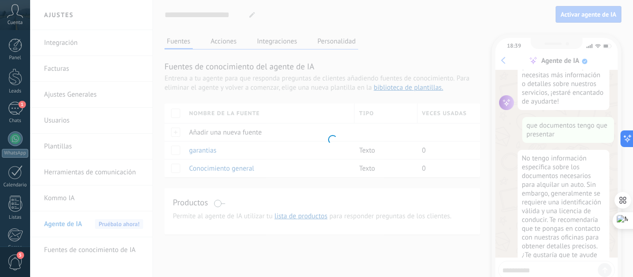
type input "**********"
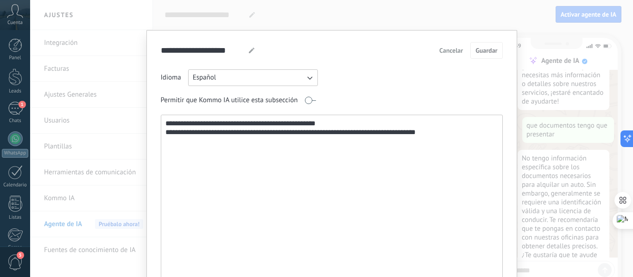
click at [455, 133] on textarea "**********" at bounding box center [330, 214] width 339 height 199
paste textarea "**********"
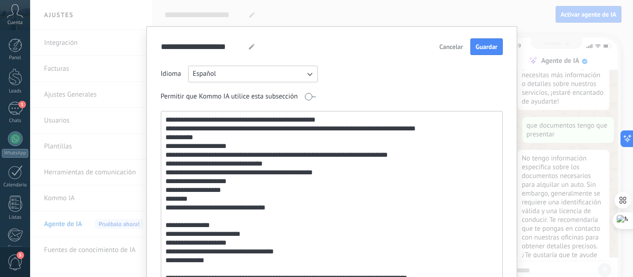
scroll to position [0, 0]
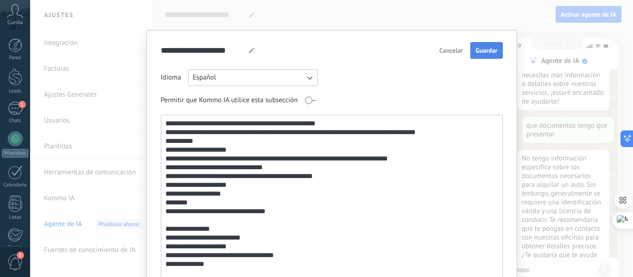
type textarea "**********"
click at [498, 45] on button "Guardar" at bounding box center [486, 50] width 32 height 17
click at [537, 25] on div "**********" at bounding box center [331, 138] width 602 height 277
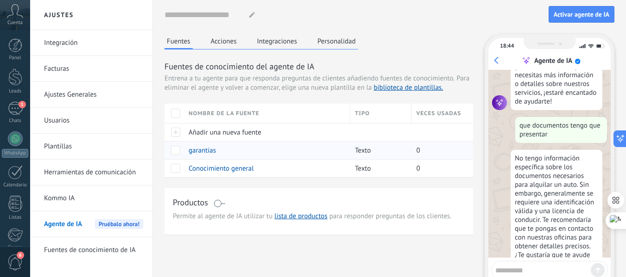
click at [203, 153] on span "garantias" at bounding box center [201, 150] width 27 height 9
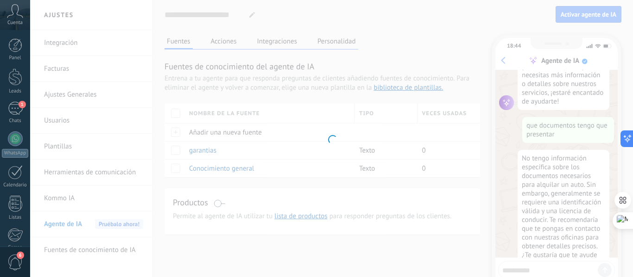
type input "*********"
type textarea "**********"
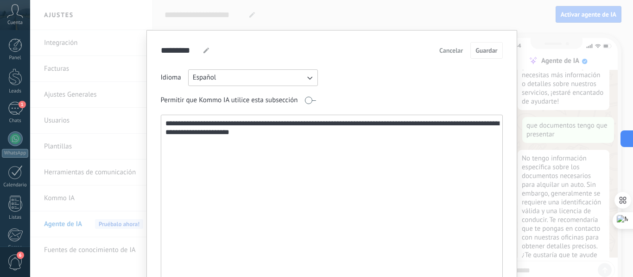
click at [453, 53] on span "Cancelar" at bounding box center [451, 50] width 24 height 6
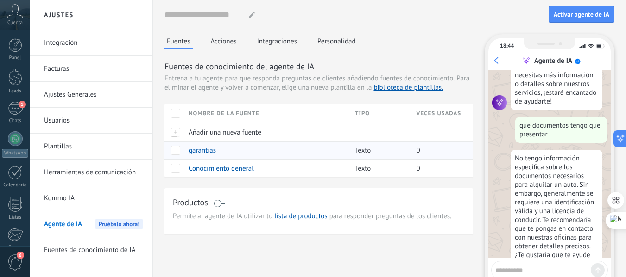
click at [177, 147] on span at bounding box center [175, 150] width 9 height 9
click at [201, 146] on span "Eliminar" at bounding box center [206, 150] width 25 height 18
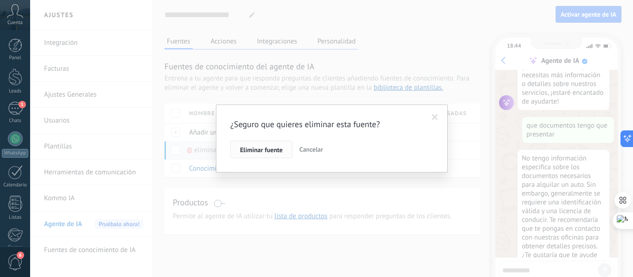
click at [263, 151] on span "Eliminar fuente" at bounding box center [261, 150] width 43 height 6
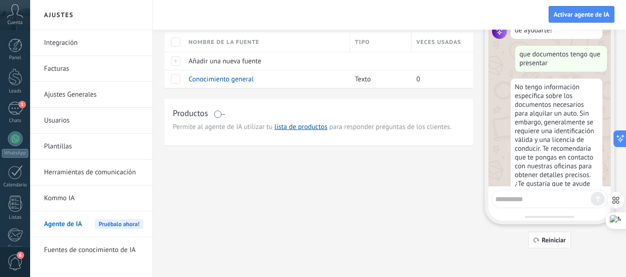
scroll to position [73, 0]
click at [546, 239] on span "Reiniciar" at bounding box center [553, 239] width 24 height 6
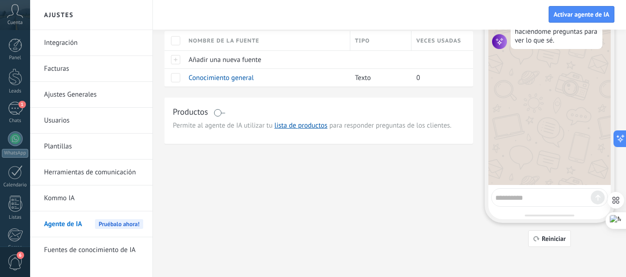
scroll to position [0, 0]
click at [530, 197] on textarea at bounding box center [542, 197] width 95 height 12
type textarea "**********"
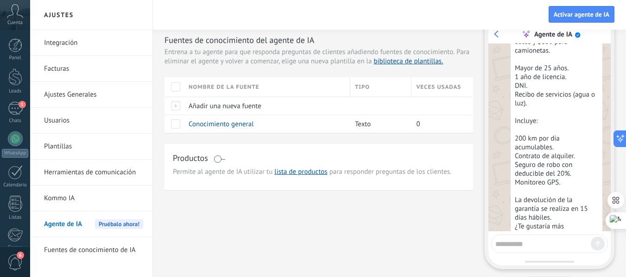
scroll to position [276, 0]
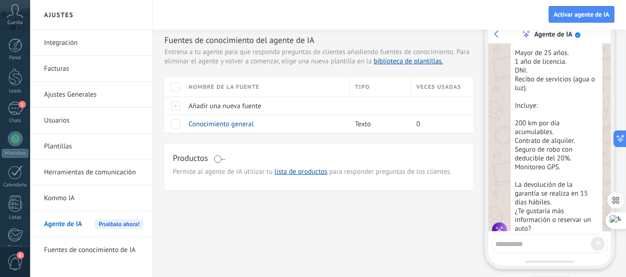
click at [514, 247] on textarea at bounding box center [542, 243] width 95 height 12
type textarea "**********"
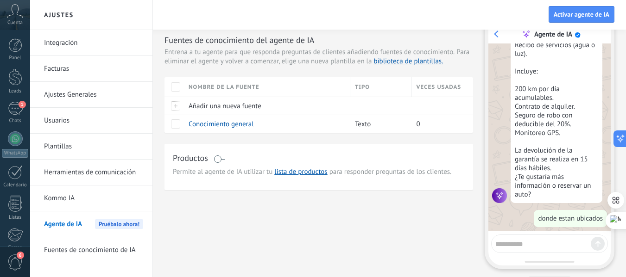
scroll to position [376, 0]
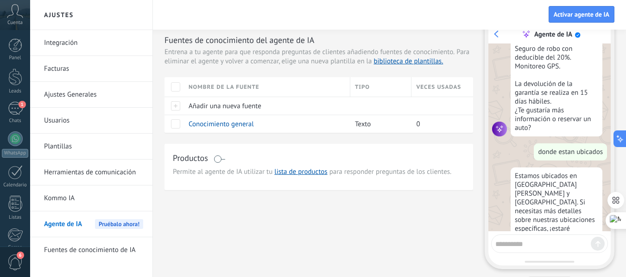
click at [520, 242] on textarea at bounding box center [542, 243] width 95 height 12
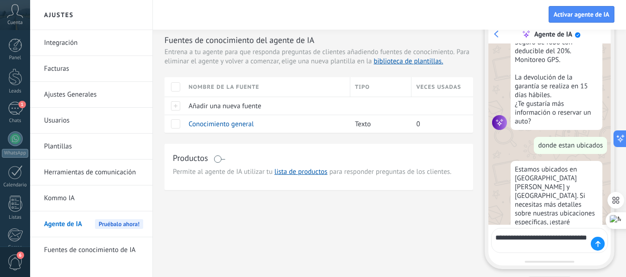
type textarea "**********"
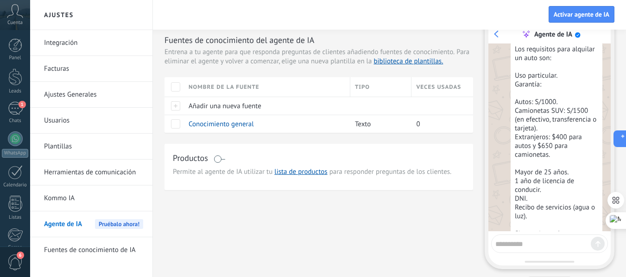
scroll to position [645, 0]
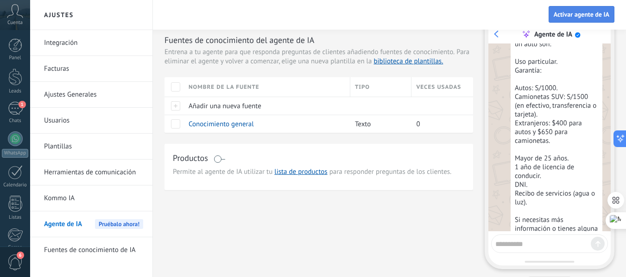
click at [586, 16] on span "Activar agente de IA" at bounding box center [581, 14] width 56 height 6
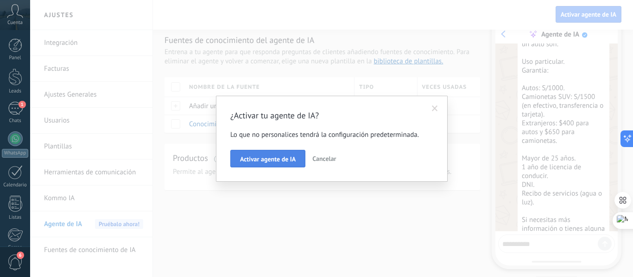
click at [270, 154] on button "Activar agente de IA" at bounding box center [267, 159] width 75 height 18
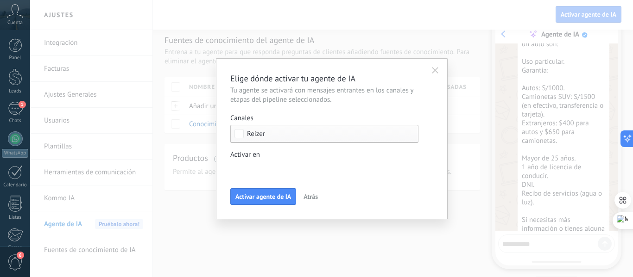
click at [276, 138] on div "Reizer" at bounding box center [324, 134] width 188 height 18
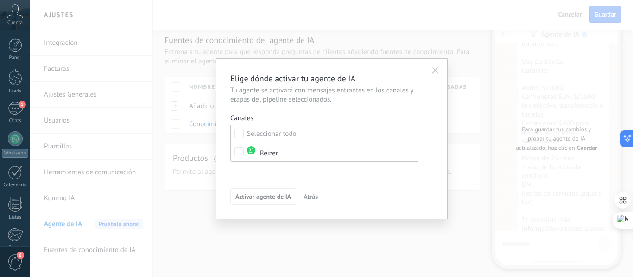
click at [276, 138] on div "Seleccionar todo" at bounding box center [272, 134] width 50 height 9
click at [0, 0] on div "Leads Entrantes Comentario o DM Obsequio o DM enviado Cualificado Propuesta env…" at bounding box center [0, 0] width 0 height 0
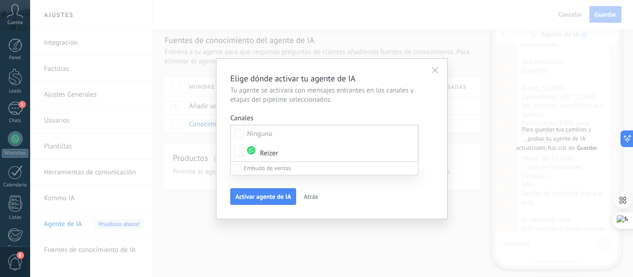
click at [433, 144] on div at bounding box center [331, 138] width 602 height 277
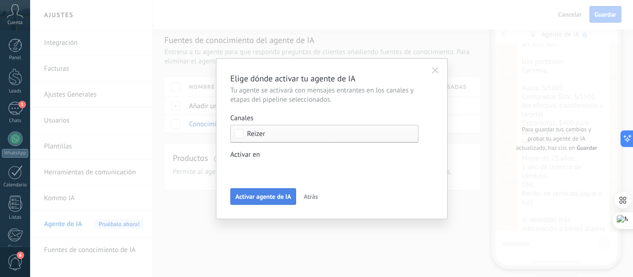
click at [273, 198] on span "Activar agente de IA" at bounding box center [263, 197] width 56 height 6
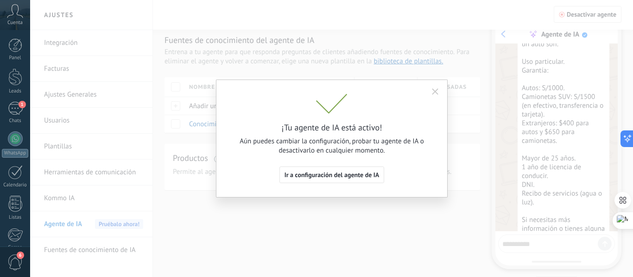
click at [436, 90] on icon "button" at bounding box center [435, 91] width 6 height 6
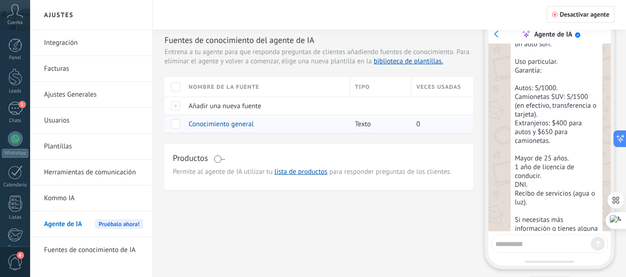
scroll to position [0, 0]
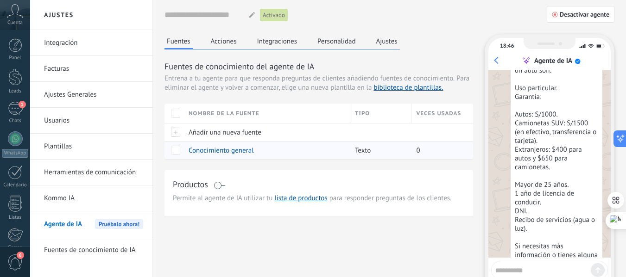
click at [177, 149] on span at bounding box center [175, 150] width 9 height 9
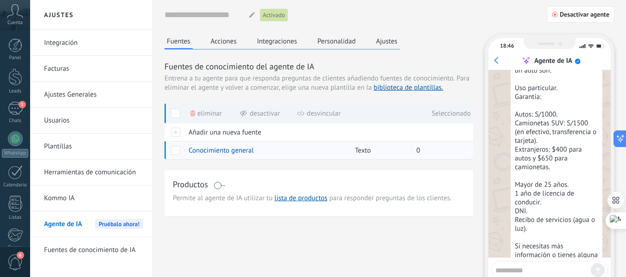
click at [177, 149] on span at bounding box center [175, 150] width 9 height 9
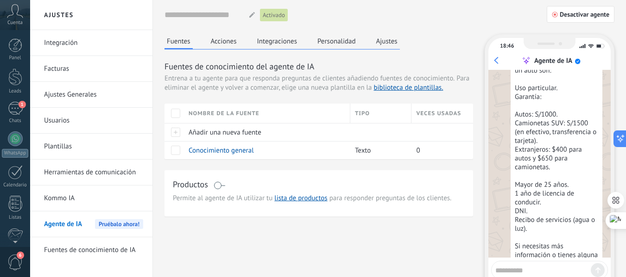
scroll to position [108, 0]
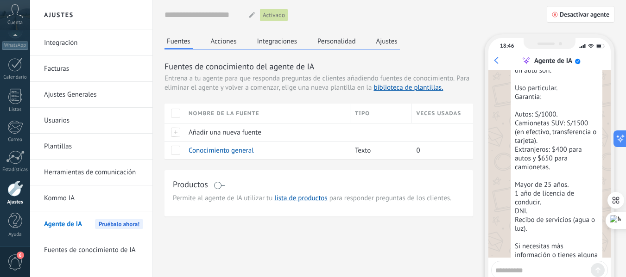
click at [23, 82] on div "Panel Leads 1 Chats WhatsApp Clientes" at bounding box center [15, 89] width 30 height 317
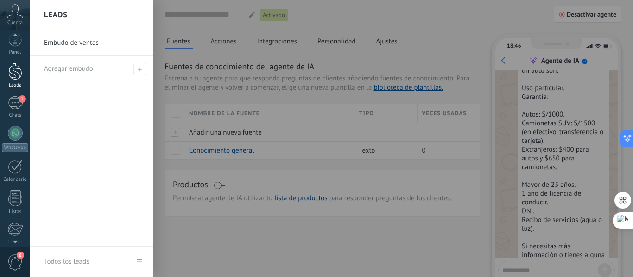
scroll to position [0, 0]
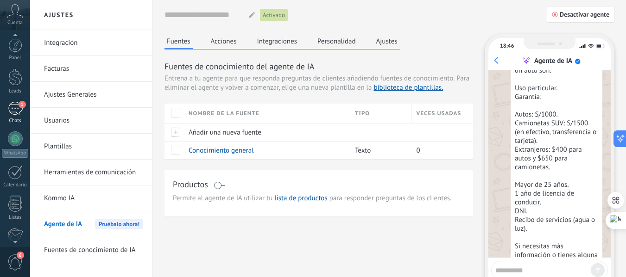
click at [16, 104] on div "1" at bounding box center [15, 108] width 15 height 13
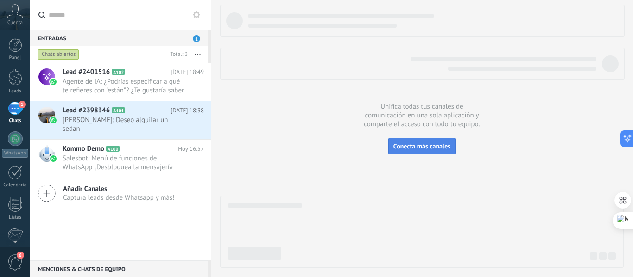
click at [427, 149] on span "Conecta más canales" at bounding box center [421, 146] width 57 height 8
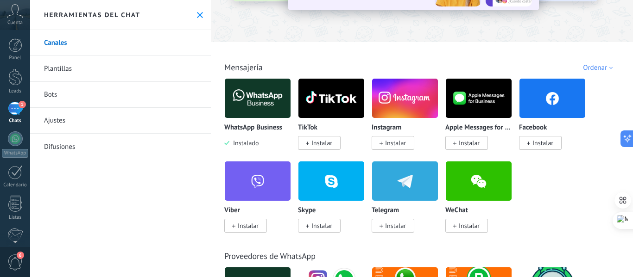
scroll to position [93, 0]
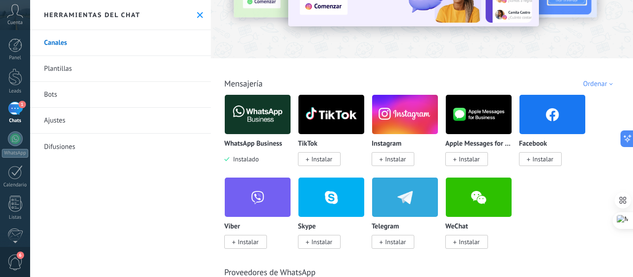
click at [55, 70] on link "Plantillas" at bounding box center [120, 69] width 181 height 26
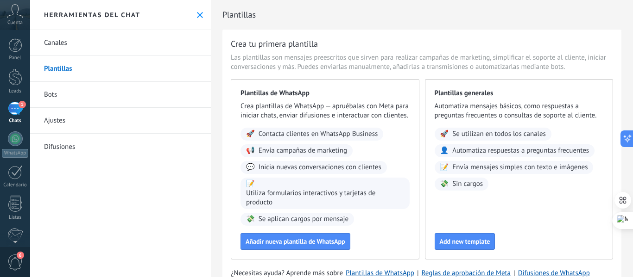
click at [98, 96] on link "Bots" at bounding box center [120, 95] width 181 height 26
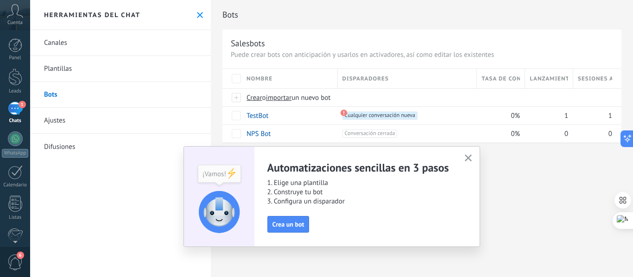
click at [468, 159] on icon "button" at bounding box center [467, 158] width 7 height 7
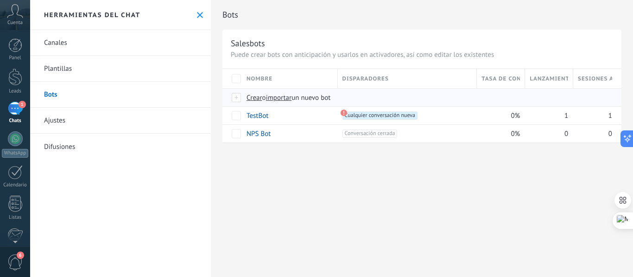
click at [257, 99] on span "Crear" at bounding box center [254, 98] width 16 height 9
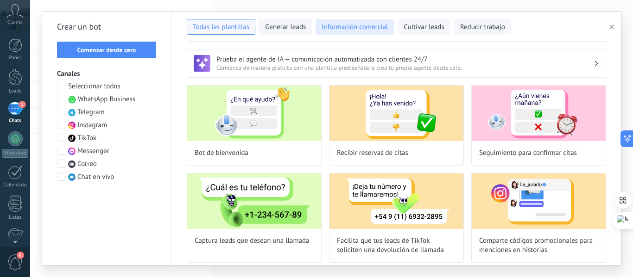
click at [353, 33] on button "Información comercial" at bounding box center [354, 27] width 78 height 16
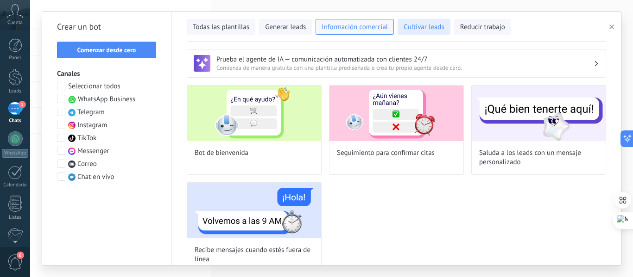
click at [422, 25] on span "Cultivar leads" at bounding box center [423, 27] width 40 height 9
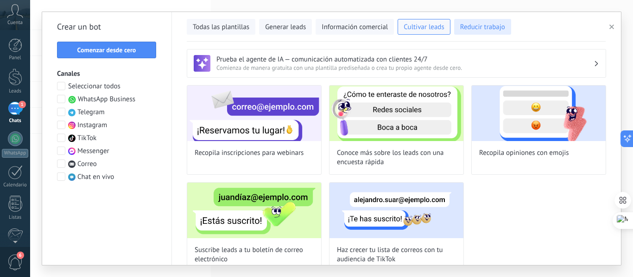
click at [478, 27] on span "Reducir trabajo" at bounding box center [482, 27] width 45 height 9
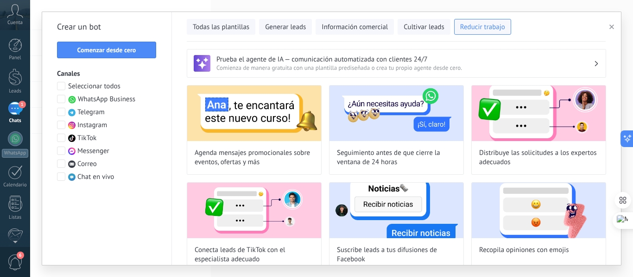
click at [296, 35] on div "Todas las plantillas Generar leads Información comercial Cultivar leads Reducir…" at bounding box center [396, 27] width 419 height 30
drag, startPoint x: 293, startPoint y: 31, endPoint x: 280, endPoint y: 52, distance: 25.3
click at [280, 52] on div "Todas las plantillas Generar leads Información comercial Cultivar leads Reducir…" at bounding box center [331, 138] width 578 height 253
click at [283, 60] on h3 "Prueba el agente de IA — comunicación automatizada con clientes 24/7" at bounding box center [404, 59] width 377 height 9
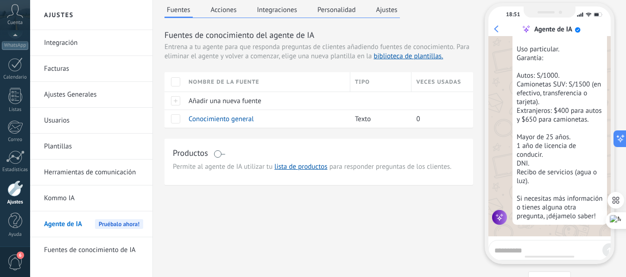
scroll to position [73, 0]
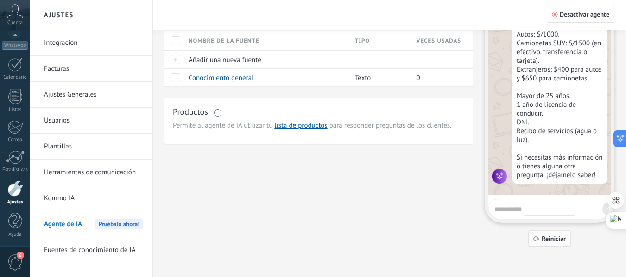
click at [543, 238] on span "Reiniciar" at bounding box center [553, 239] width 24 height 6
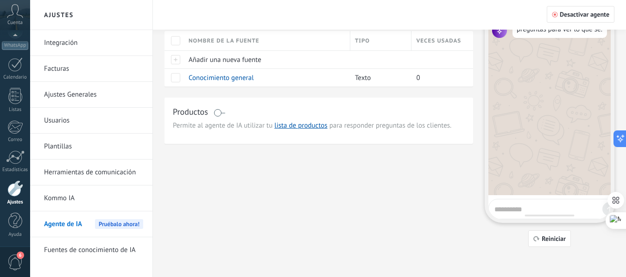
scroll to position [0, 0]
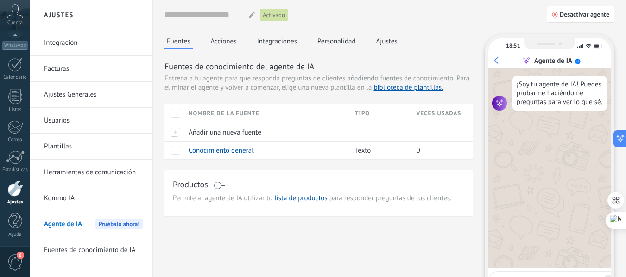
click at [223, 39] on button "Acciones" at bounding box center [223, 41] width 31 height 14
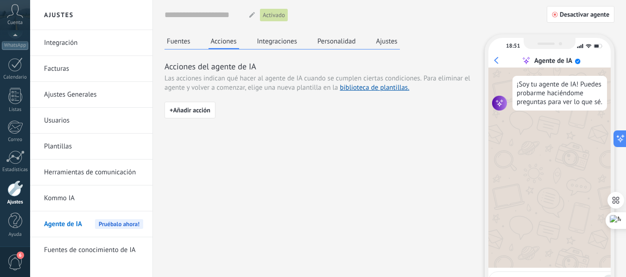
click at [282, 41] on button "Integraciones" at bounding box center [277, 41] width 45 height 14
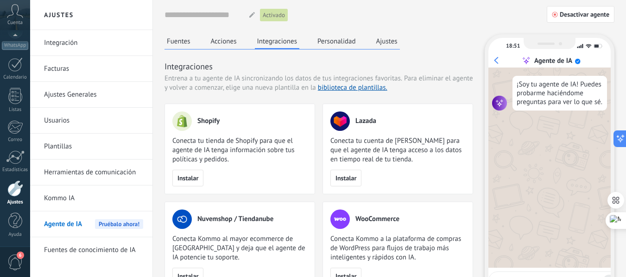
click at [347, 36] on button "Personalidad" at bounding box center [336, 41] width 43 height 14
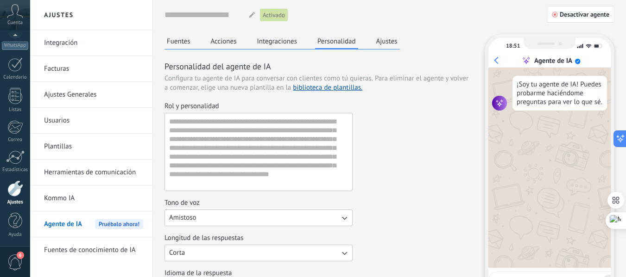
click at [390, 44] on button "Ajustes" at bounding box center [387, 41] width 26 height 14
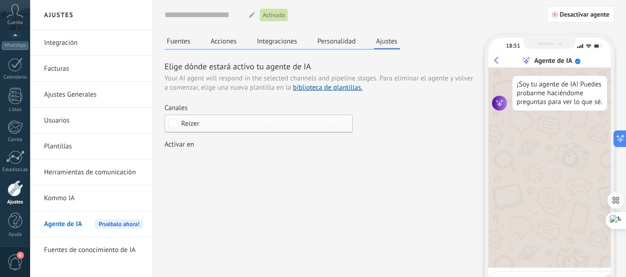
click at [59, 96] on link "Ajustes Generales" at bounding box center [93, 95] width 99 height 26
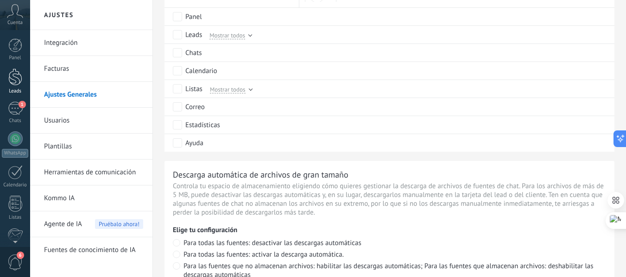
scroll to position [417, 0]
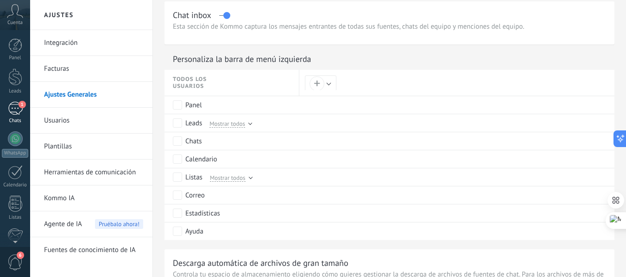
click at [19, 107] on div "1" at bounding box center [15, 108] width 15 height 13
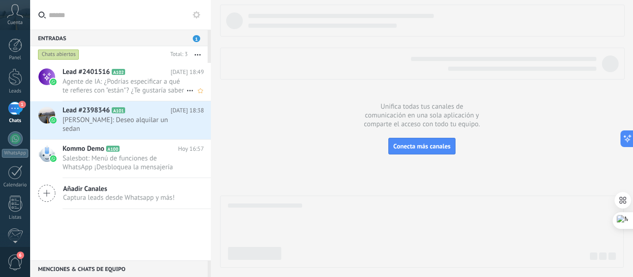
click at [111, 84] on span "Agente de IA: ¿Podrías especificar a qué te refieres con "están"? ¿Te gustaría …" at bounding box center [125, 86] width 124 height 18
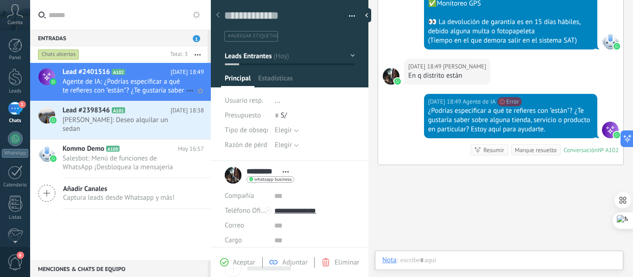
scroll to position [14, 0]
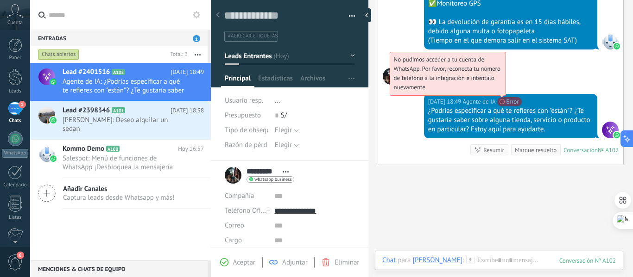
click at [500, 91] on span "No pudimos acceder a tu cuenta de WhatsApp. Por favor, reconecta tu número de t…" at bounding box center [447, 74] width 107 height 36
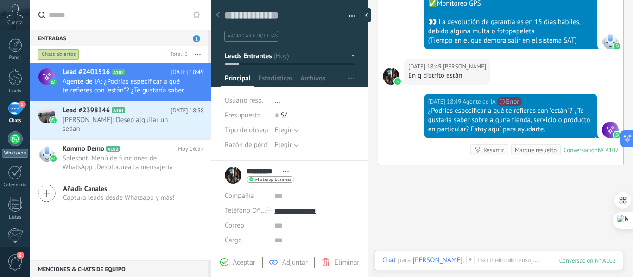
click at [15, 140] on div at bounding box center [15, 139] width 15 height 15
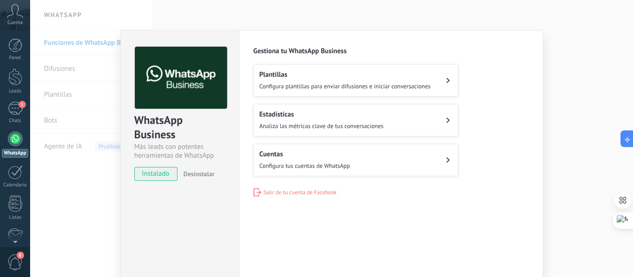
click at [313, 156] on h2 "Cuentas" at bounding box center [304, 154] width 91 height 9
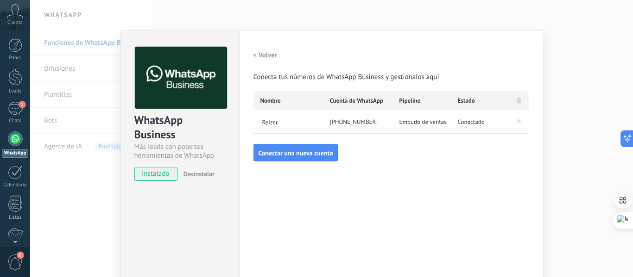
click at [471, 122] on span "Conectado" at bounding box center [471, 122] width 27 height 9
click at [427, 122] on span "Embudo de ventas" at bounding box center [422, 122] width 47 height 9
click at [407, 120] on span "Embudo de ventas" at bounding box center [422, 122] width 47 height 9
click at [420, 119] on span "Embudo de ventas" at bounding box center [422, 122] width 47 height 9
click at [434, 123] on span "Embudo de ventas" at bounding box center [422, 122] width 47 height 9
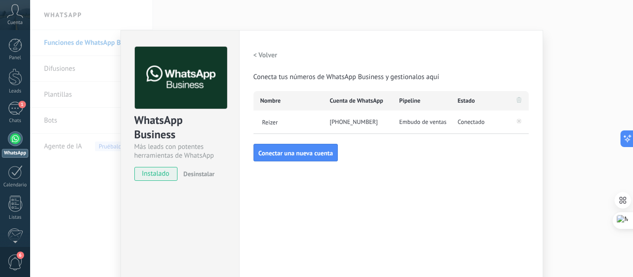
click at [464, 124] on span "Conectado" at bounding box center [471, 122] width 27 height 9
click at [567, 140] on div "WhatsApp Business Más leads con potentes herramientas de WhatsApp instalado Des…" at bounding box center [331, 138] width 602 height 277
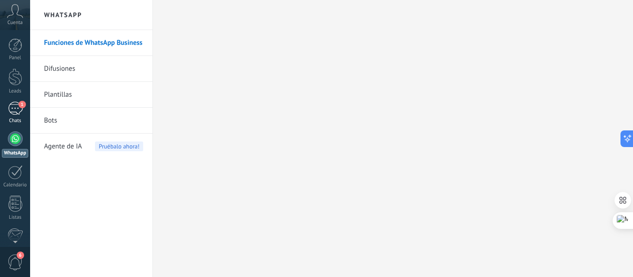
click at [17, 105] on div "1" at bounding box center [15, 108] width 15 height 13
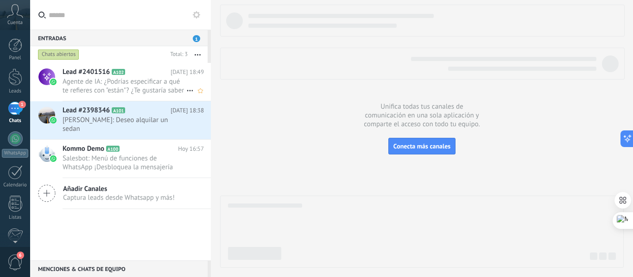
click at [113, 75] on h2 "Lead #2401516 A102" at bounding box center [117, 72] width 108 height 9
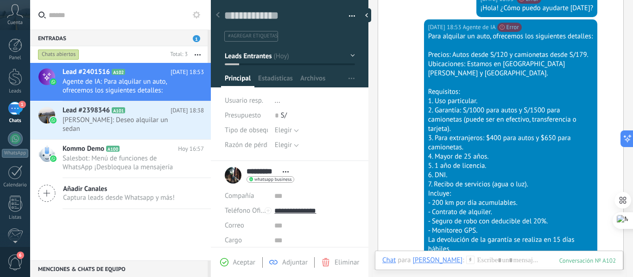
scroll to position [524, 0]
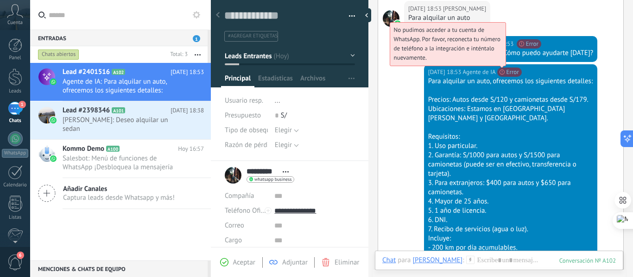
click at [500, 62] on span "No pudimos acceder a tu cuenta de WhatsApp. Por favor, reconecta tu número de t…" at bounding box center [447, 44] width 107 height 36
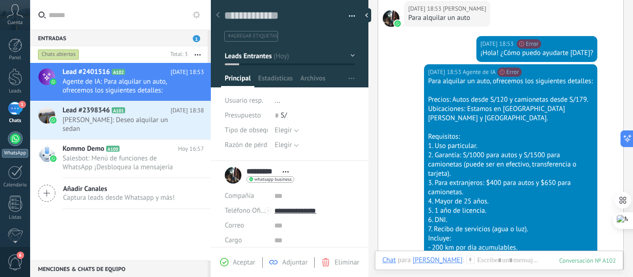
click at [18, 140] on div at bounding box center [15, 139] width 15 height 15
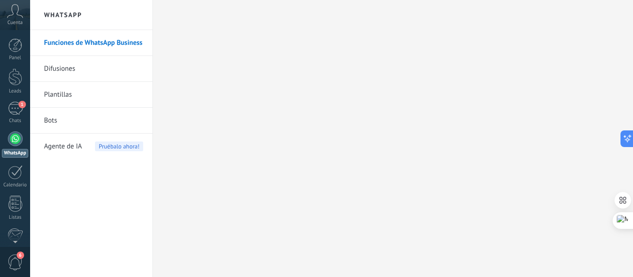
click at [75, 144] on span "Agente de IA" at bounding box center [63, 147] width 38 height 26
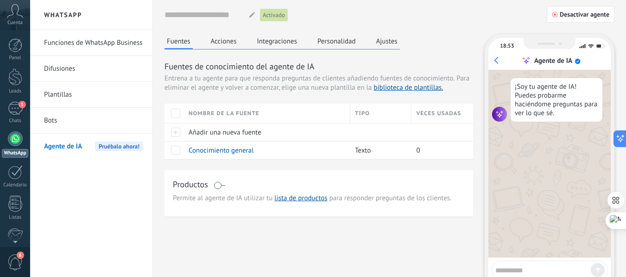
click at [268, 35] on button "Integraciones" at bounding box center [277, 41] width 45 height 14
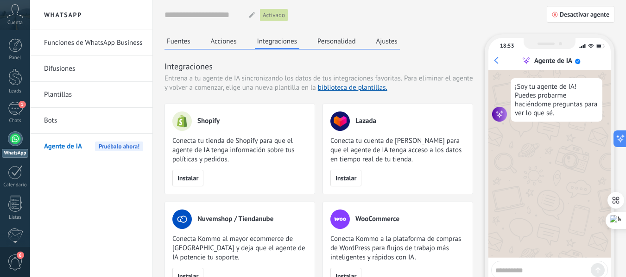
click at [233, 38] on button "Acciones" at bounding box center [223, 41] width 31 height 14
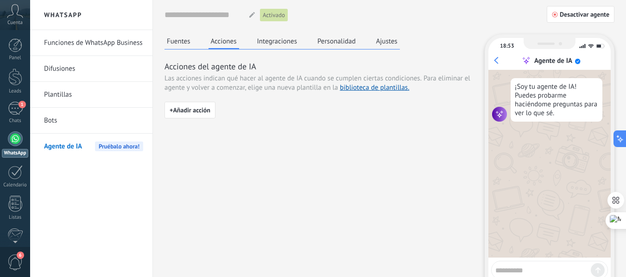
click at [179, 40] on button "Fuentes" at bounding box center [178, 41] width 28 height 14
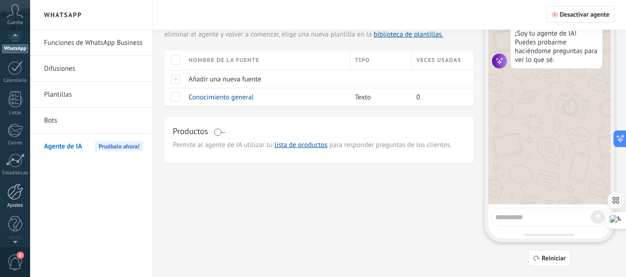
scroll to position [108, 0]
click at [19, 192] on div at bounding box center [15, 189] width 16 height 16
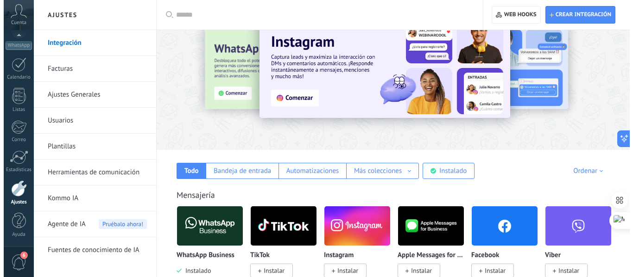
scroll to position [93, 0]
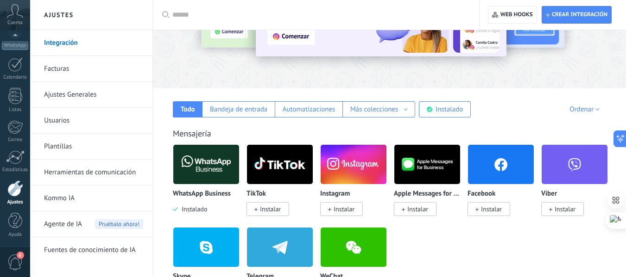
click at [204, 190] on div "WhatsApp Business Instalado" at bounding box center [206, 178] width 67 height 69
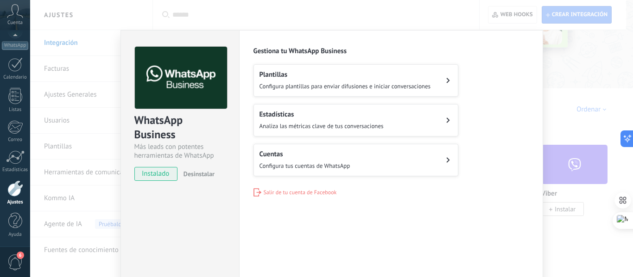
click at [336, 92] on button "Plantillas Configura plantillas para enviar difusiones e iniciar conversaciones" at bounding box center [355, 80] width 205 height 32
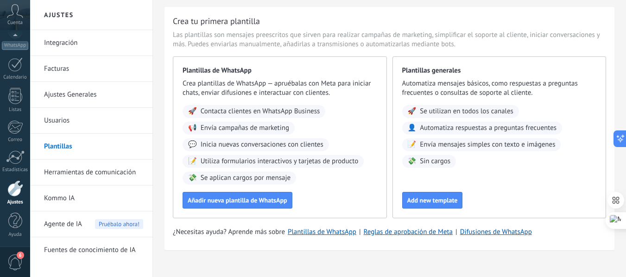
scroll to position [35, 0]
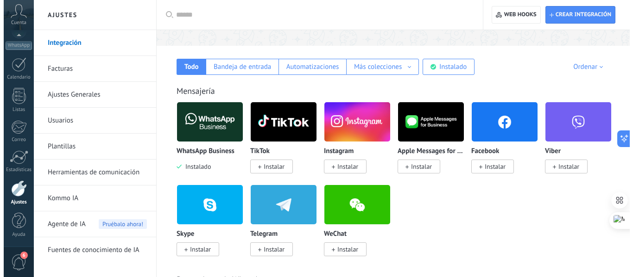
scroll to position [139, 0]
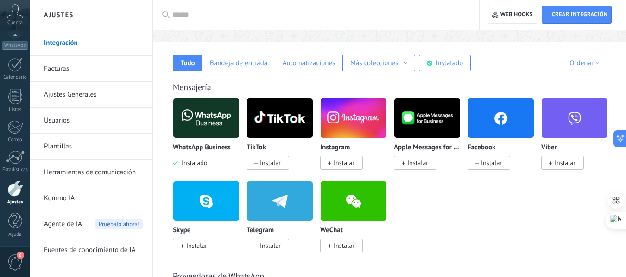
click at [212, 146] on p "WhatsApp Business" at bounding box center [202, 148] width 58 height 8
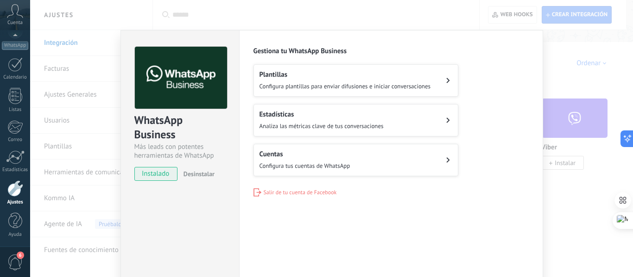
click at [204, 124] on div "WhatsApp Business" at bounding box center [179, 128] width 91 height 30
click at [340, 160] on div "Cuentas Configura tus cuentas de WhatsApp" at bounding box center [304, 160] width 91 height 20
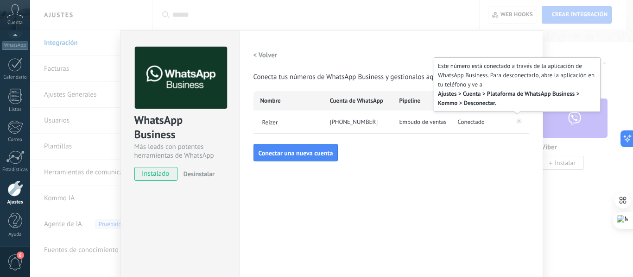
drag, startPoint x: 518, startPoint y: 121, endPoint x: 513, endPoint y: 123, distance: 5.4
click at [513, 123] on icon at bounding box center [518, 120] width 11 height 11
click at [518, 122] on icon at bounding box center [519, 122] width 6 height 6
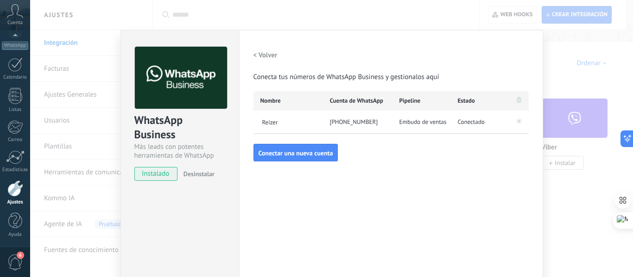
click at [480, 123] on span "Conectado" at bounding box center [471, 122] width 27 height 9
drag, startPoint x: 433, startPoint y: 123, endPoint x: 423, endPoint y: 124, distance: 10.7
click at [433, 124] on span "Embudo de ventas" at bounding box center [422, 122] width 47 height 9
click at [374, 124] on div "[PHONE_NUMBER]" at bounding box center [357, 122] width 69 height 23
click at [333, 120] on div "[PHONE_NUMBER]" at bounding box center [357, 122] width 69 height 23
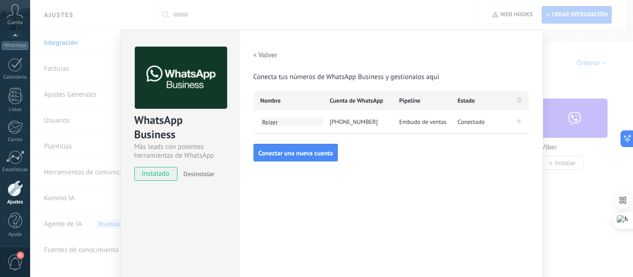
click at [295, 125] on span "Reizer" at bounding box center [291, 122] width 63 height 8
click at [288, 122] on input "******" at bounding box center [291, 122] width 63 height 6
click at [451, 125] on div "Conectado" at bounding box center [480, 122] width 58 height 23
drag, startPoint x: 444, startPoint y: 124, endPoint x: 435, endPoint y: 123, distance: 9.3
click at [442, 124] on span "Embudo de ventas" at bounding box center [422, 122] width 47 height 9
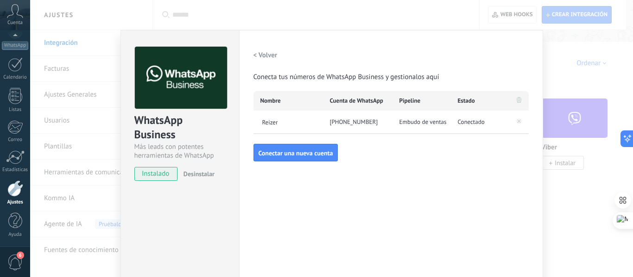
click at [434, 123] on span "Embudo de ventas" at bounding box center [422, 122] width 47 height 9
click at [206, 178] on span "Desinstalar" at bounding box center [198, 174] width 31 height 8
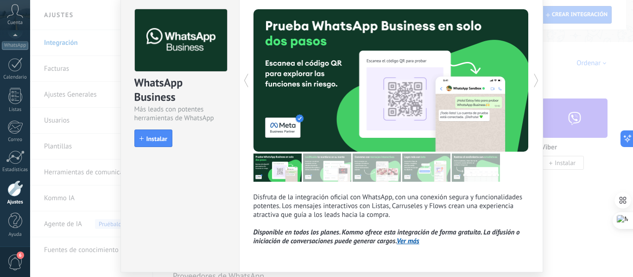
scroll to position [0, 0]
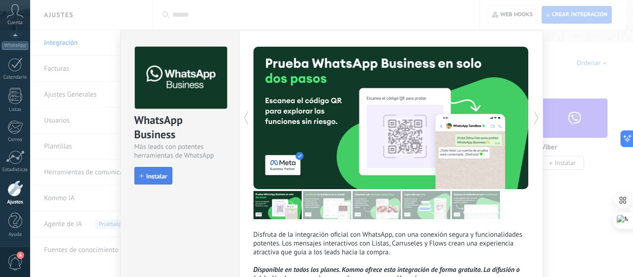
click at [160, 178] on span "Instalar" at bounding box center [156, 176] width 21 height 6
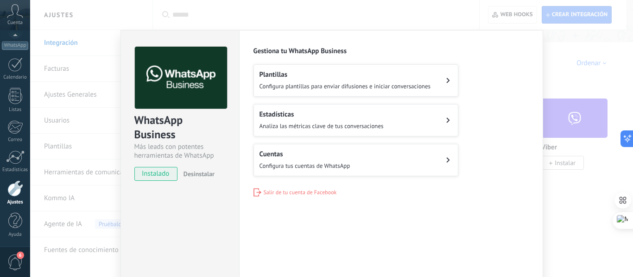
click at [369, 165] on button "Cuentas Configura tus cuentas de WhatsApp" at bounding box center [355, 160] width 205 height 32
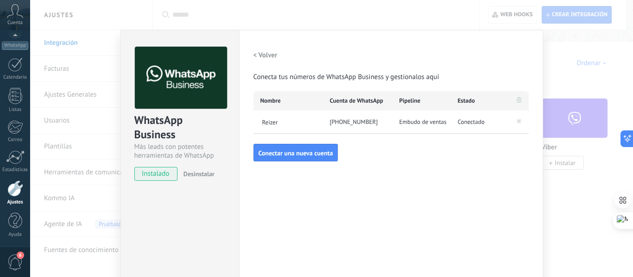
click at [440, 120] on span "Embudo de ventas" at bounding box center [422, 122] width 47 height 9
click at [358, 126] on div "[PHONE_NUMBER]" at bounding box center [357, 122] width 69 height 23
click at [290, 125] on span "Reizer" at bounding box center [291, 122] width 63 height 8
click at [245, 122] on div "Configuraciones Autorizaciones Esta pestaña registra a los usuarios que han con…" at bounding box center [391, 168] width 304 height 276
click at [311, 124] on span "Reizer" at bounding box center [291, 122] width 63 height 8
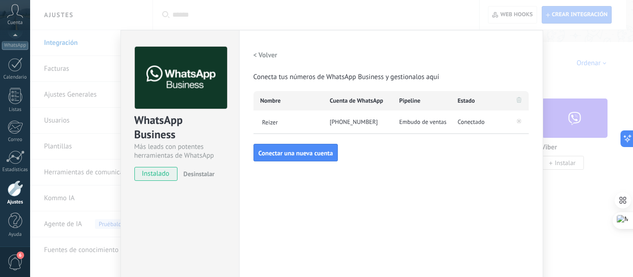
click at [352, 128] on div "[PHONE_NUMBER]" at bounding box center [357, 122] width 69 height 23
click at [353, 125] on div "[PHONE_NUMBER]" at bounding box center [357, 122] width 69 height 23
click at [423, 119] on span "Embudo de ventas" at bounding box center [422, 122] width 47 height 9
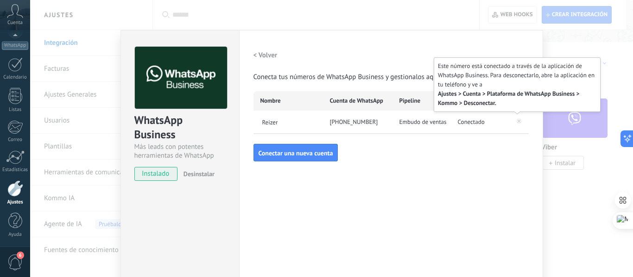
click at [516, 119] on icon at bounding box center [519, 122] width 6 height 6
click at [518, 124] on icon at bounding box center [519, 122] width 6 height 6
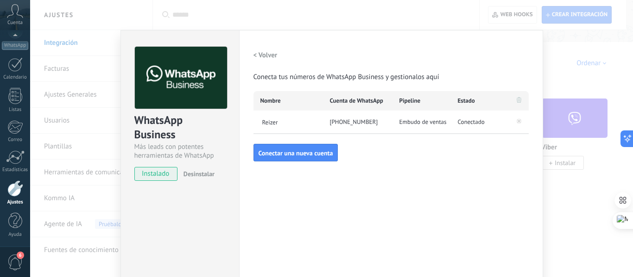
click at [516, 99] on icon at bounding box center [518, 100] width 5 height 6
click at [253, 57] on h2 "< Volver" at bounding box center [265, 55] width 24 height 9
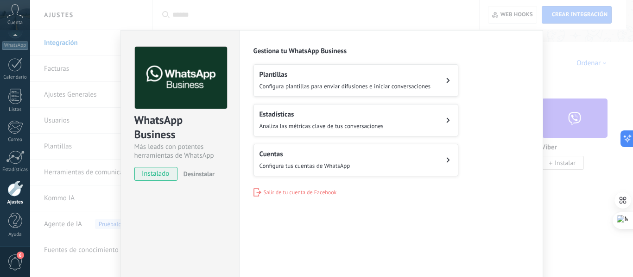
click at [202, 174] on span "Desinstalar" at bounding box center [198, 174] width 31 height 8
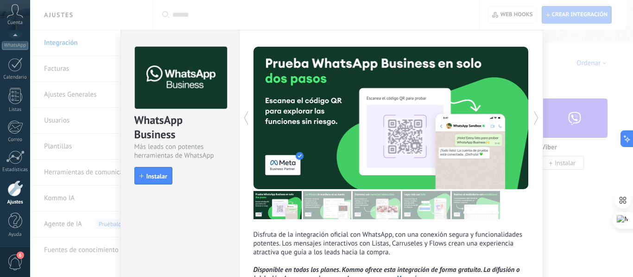
click at [535, 111] on icon at bounding box center [535, 118] width 9 height 19
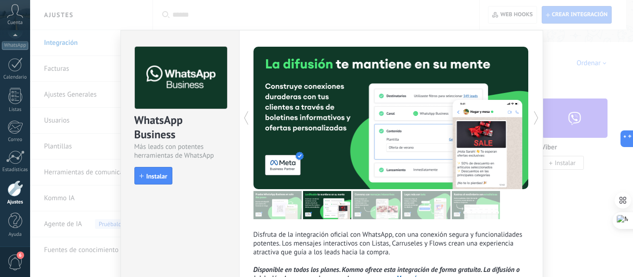
click at [592, 65] on div "WhatsApp Business Más leads con potentes herramientas de WhatsApp install Insta…" at bounding box center [331, 138] width 602 height 277
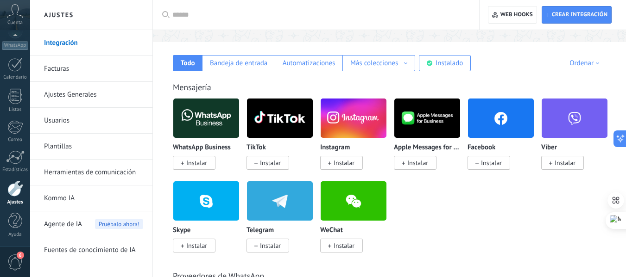
click at [213, 125] on img at bounding box center [206, 118] width 66 height 45
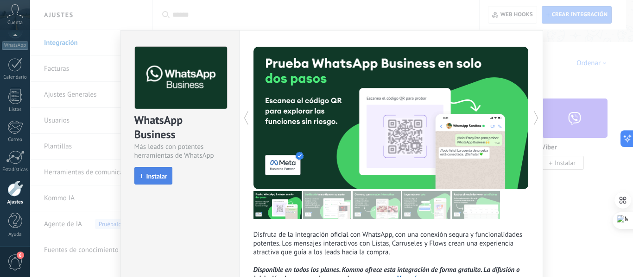
click at [164, 179] on span "Instalar" at bounding box center [156, 176] width 21 height 6
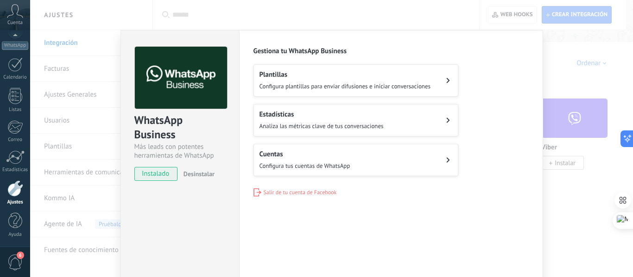
click at [329, 165] on span "Configura tus cuentas de WhatsApp" at bounding box center [304, 166] width 91 height 8
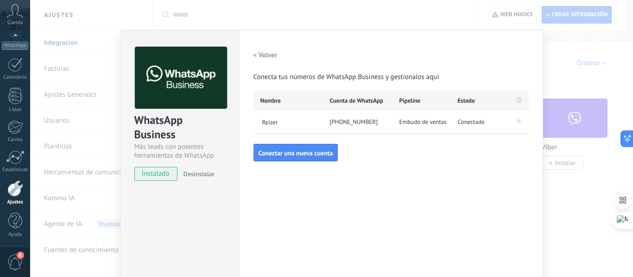
click at [359, 121] on div "[PHONE_NUMBER]" at bounding box center [357, 122] width 69 height 23
drag, startPoint x: 332, startPoint y: 122, endPoint x: 297, endPoint y: 124, distance: 35.7
click at [318, 124] on div "Reizer +51 913 741 963 Embudo de ventas Conectado" at bounding box center [390, 122] width 275 height 23
click at [253, 125] on div "Reizer" at bounding box center [287, 122] width 69 height 23
click at [263, 124] on span "Reizer" at bounding box center [291, 122] width 63 height 8
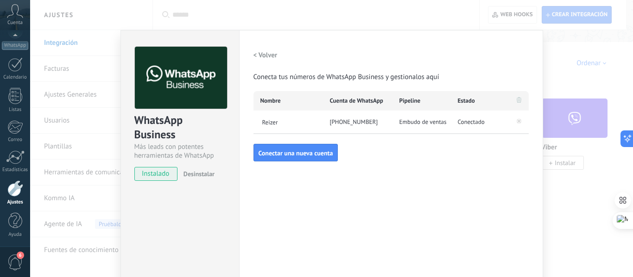
click at [353, 123] on div "[PHONE_NUMBER]" at bounding box center [357, 122] width 69 height 23
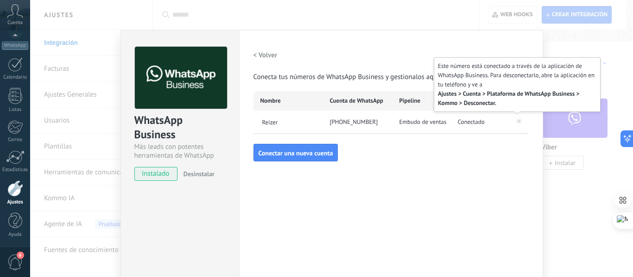
click at [517, 121] on icon at bounding box center [518, 121] width 3 height 3
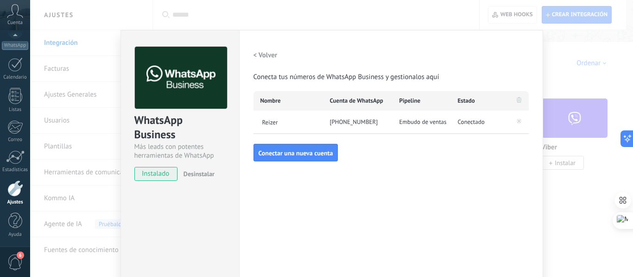
click at [578, 47] on div "WhatsApp Business Más leads con potentes herramientas de WhatsApp instalado Des…" at bounding box center [331, 138] width 602 height 277
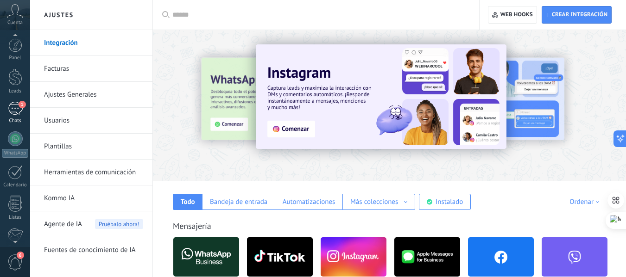
click at [17, 111] on div "1" at bounding box center [15, 108] width 15 height 13
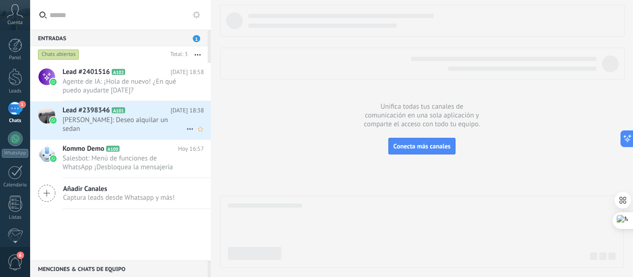
click at [112, 122] on span "Roberto R: Deseo alquilar un sedan" at bounding box center [125, 125] width 124 height 18
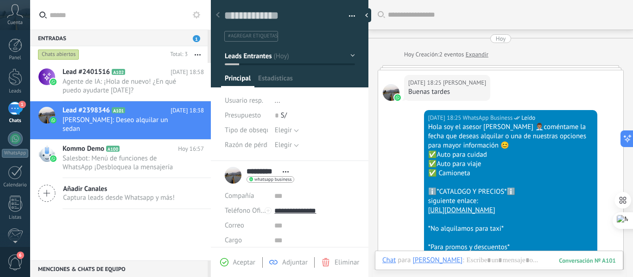
scroll to position [260, 0]
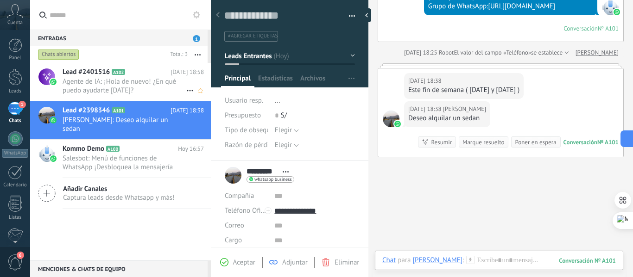
click at [122, 86] on span "Agente de IA: ¡Hola de nuevo! ¿En qué puedo ayudarte hoy?" at bounding box center [125, 86] width 124 height 18
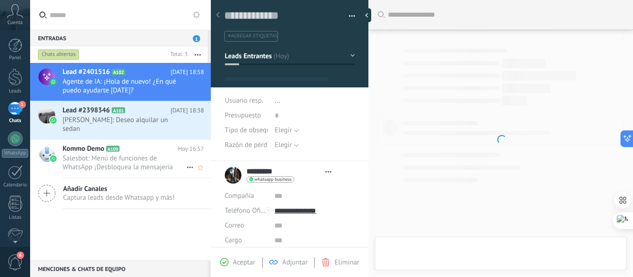
type textarea "**********"
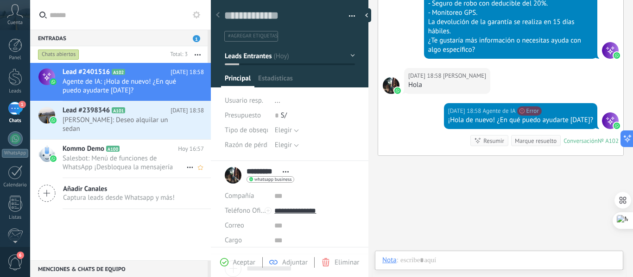
scroll to position [14, 0]
click at [523, 93] on div "Hoy 18:58 Dany Diaz Hola" at bounding box center [500, 85] width 245 height 35
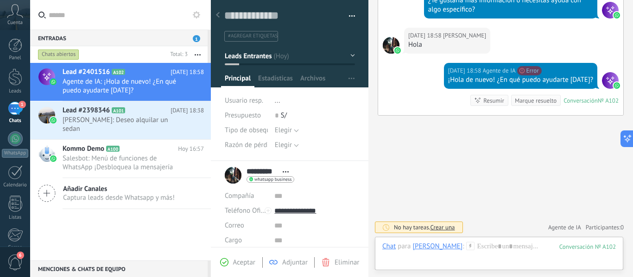
scroll to position [14, 0]
click at [17, 142] on div at bounding box center [15, 139] width 15 height 15
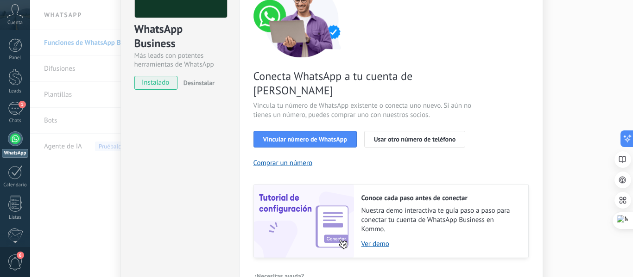
scroll to position [93, 0]
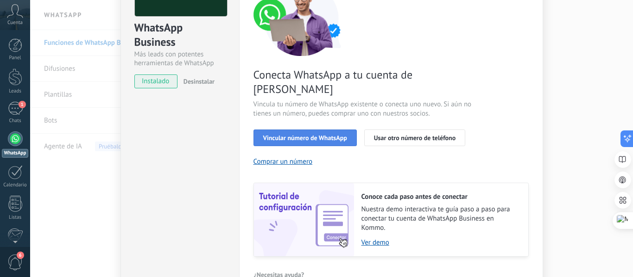
click at [319, 135] on span "Vincular número de WhatsApp" at bounding box center [305, 138] width 84 height 6
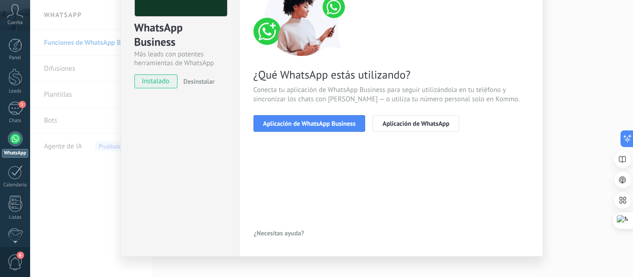
click at [319, 125] on span "Aplicación de WhatsApp Business" at bounding box center [309, 123] width 93 height 6
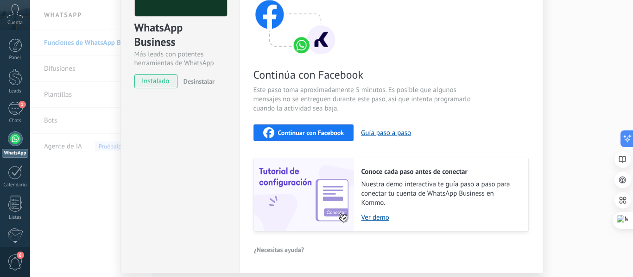
click at [318, 133] on span "Continuar con Facebook" at bounding box center [311, 133] width 66 height 6
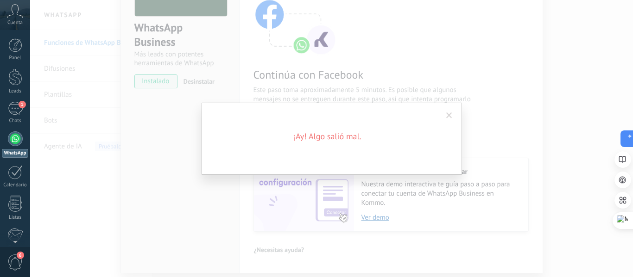
click at [450, 117] on span at bounding box center [449, 116] width 6 height 6
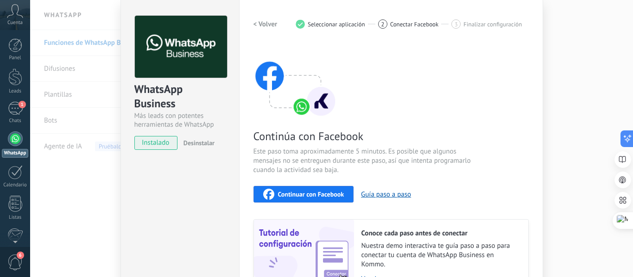
scroll to position [31, 0]
click at [309, 193] on span "Continuar con Facebook" at bounding box center [311, 195] width 66 height 6
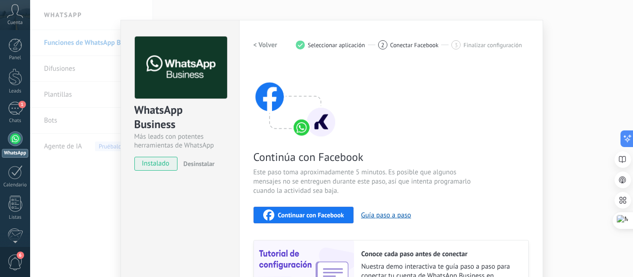
scroll to position [0, 0]
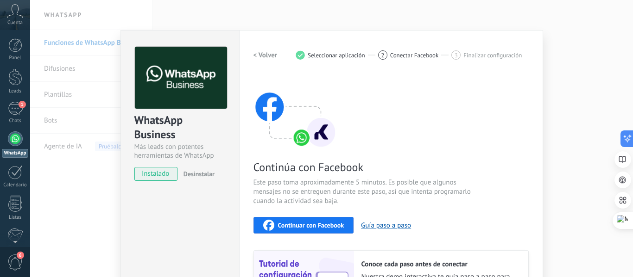
click at [561, 109] on div "WhatsApp Business Más leads con potentes herramientas de WhatsApp instalado Des…" at bounding box center [331, 138] width 602 height 277
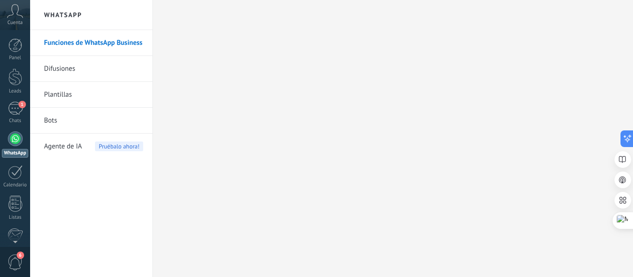
click at [75, 141] on span "Agente de IA" at bounding box center [63, 147] width 38 height 26
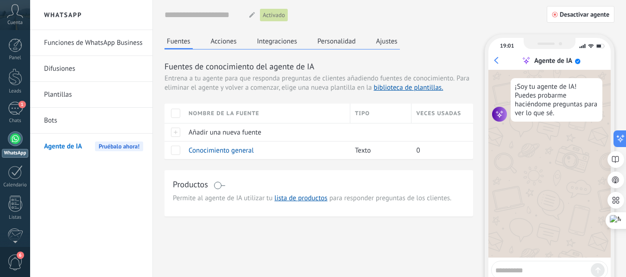
click at [89, 41] on link "Funciones de WhatsApp Business" at bounding box center [93, 43] width 99 height 26
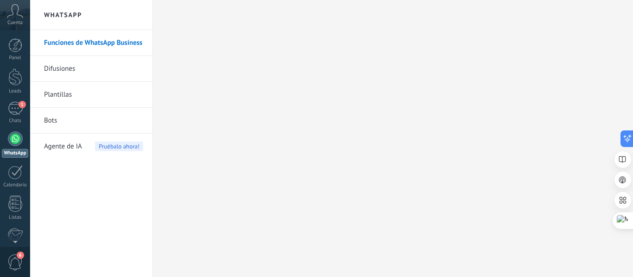
click at [11, 18] on div "Cuenta" at bounding box center [15, 15] width 30 height 30
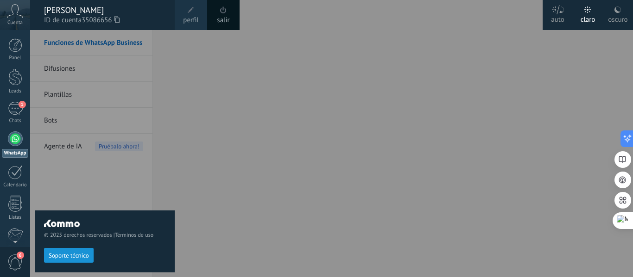
click at [119, 20] on icon at bounding box center [117, 19] width 6 height 7
click at [201, 101] on div at bounding box center [346, 138] width 633 height 277
